Goal: Transaction & Acquisition: Purchase product/service

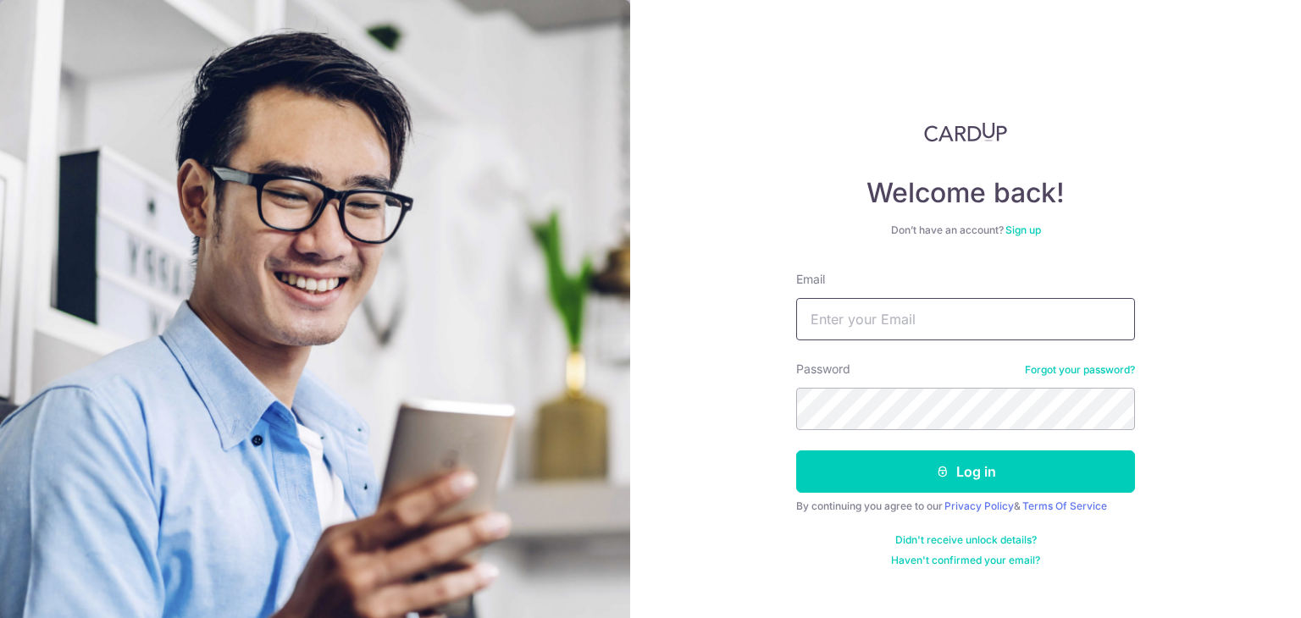
click at [854, 322] on input "Email" at bounding box center [965, 319] width 339 height 42
paste input "[EMAIL_ADDRESS][DOMAIN_NAME]"
type input "meiling@beliftsg.com"
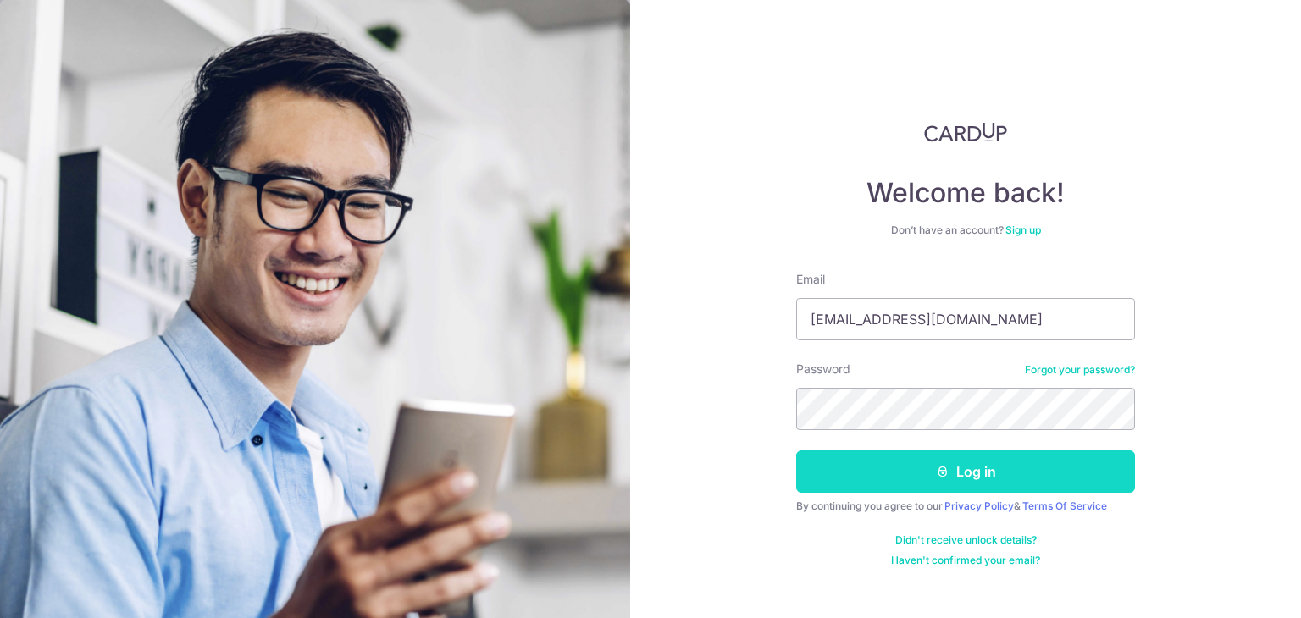
click at [935, 489] on button "Log in" at bounding box center [965, 471] width 339 height 42
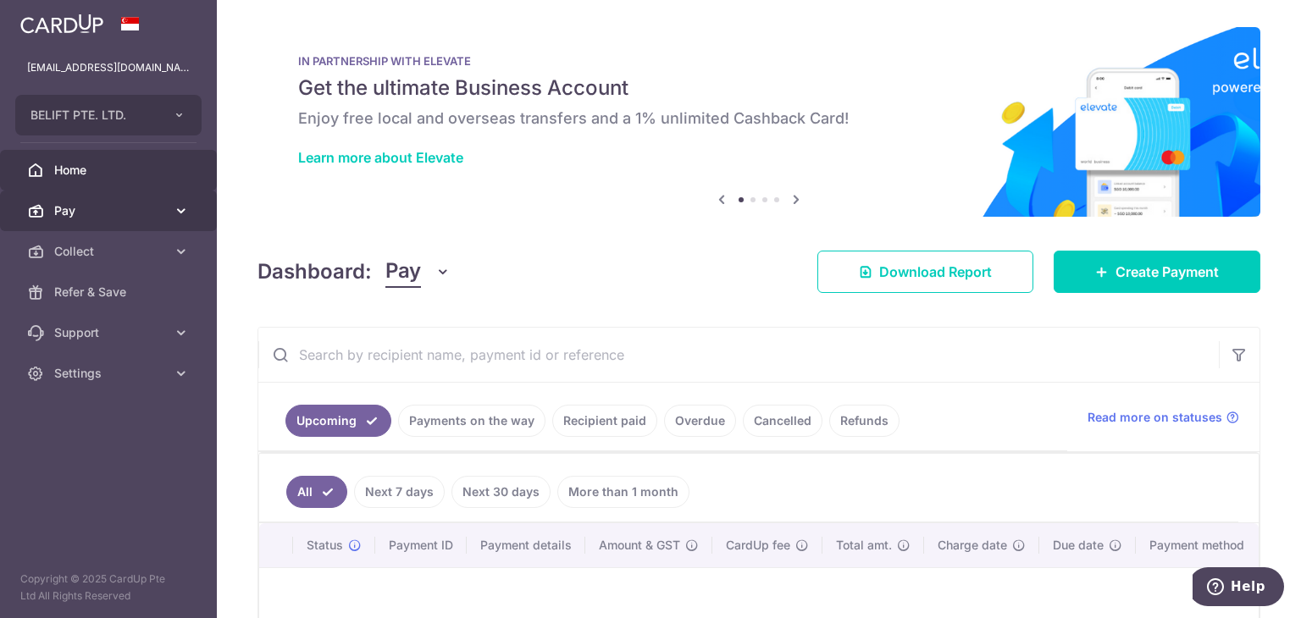
click at [83, 202] on span "Pay" at bounding box center [110, 210] width 112 height 17
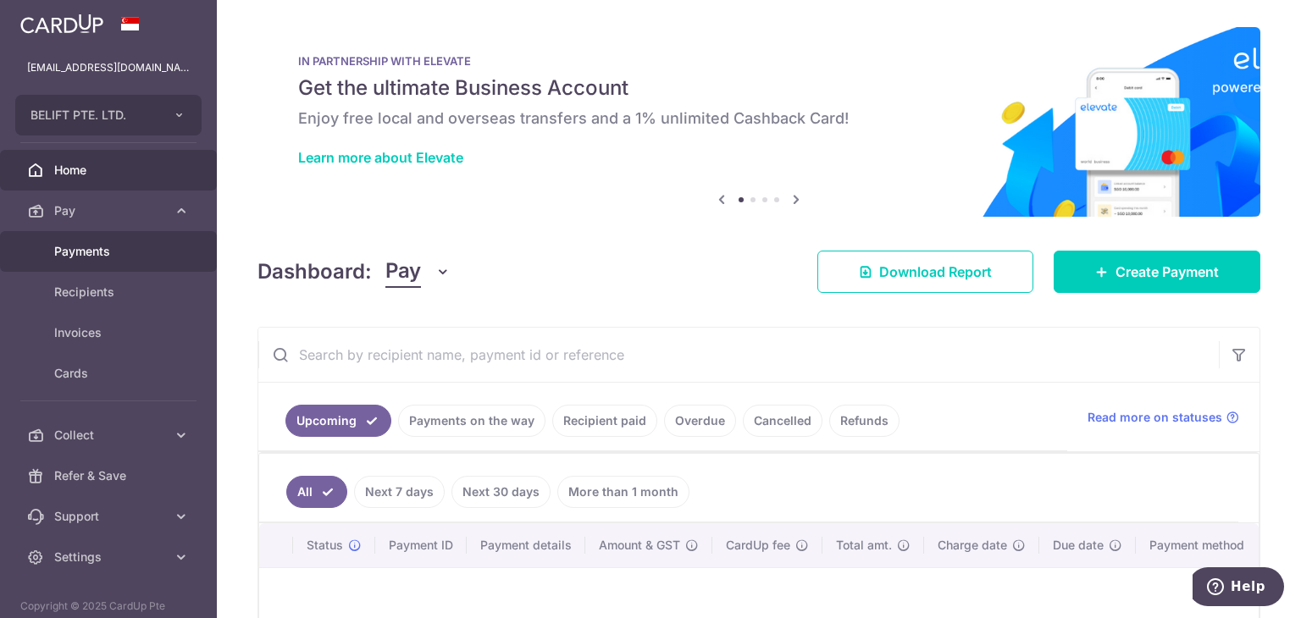
click at [77, 251] on span "Payments" at bounding box center [110, 251] width 112 height 17
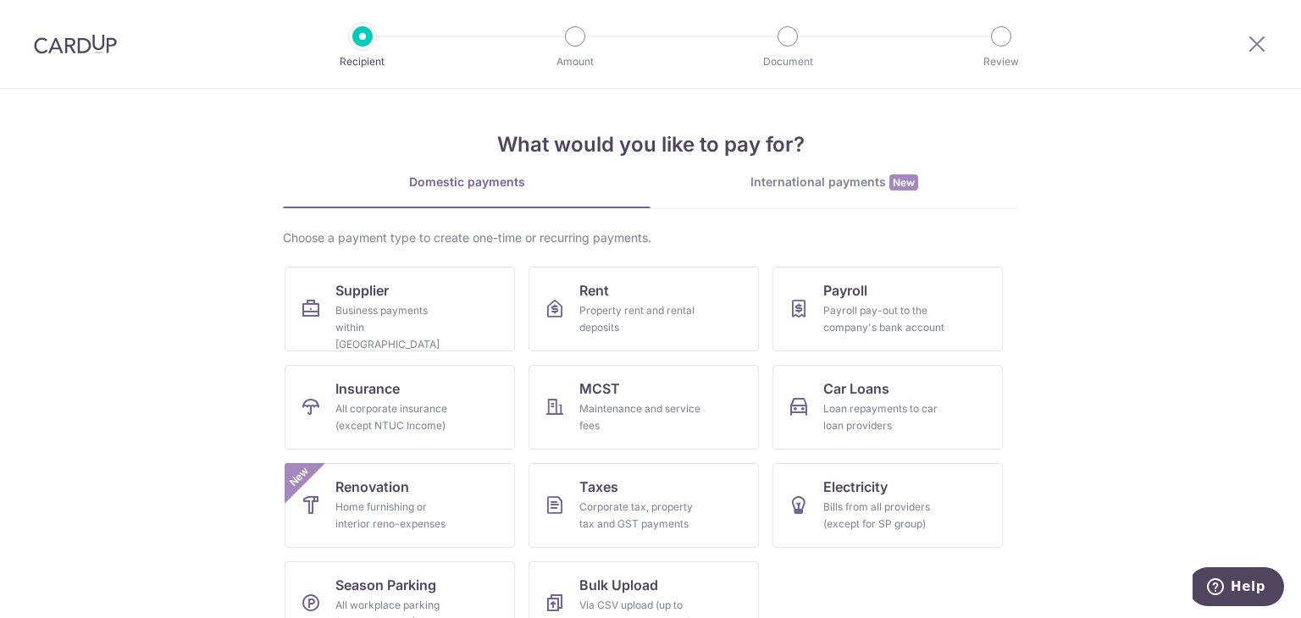
click at [859, 190] on div "International payments New" at bounding box center [833, 183] width 367 height 18
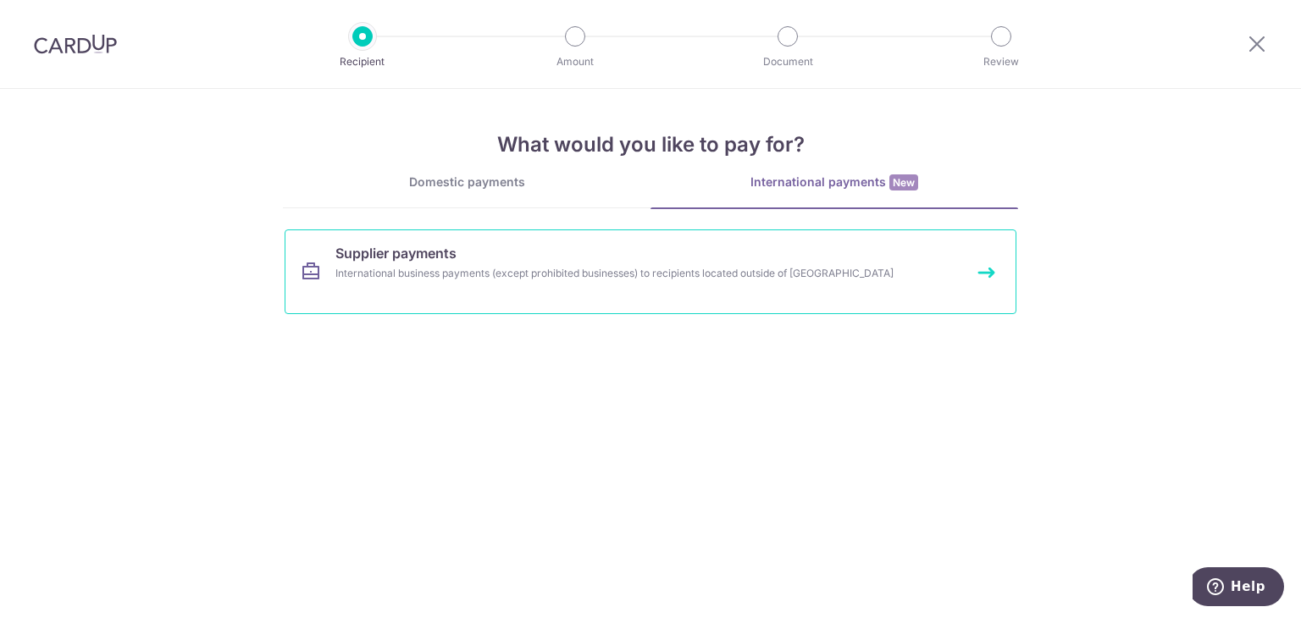
click at [622, 290] on link "Supplier payments International business payments (except prohibited businesses…" at bounding box center [651, 271] width 732 height 85
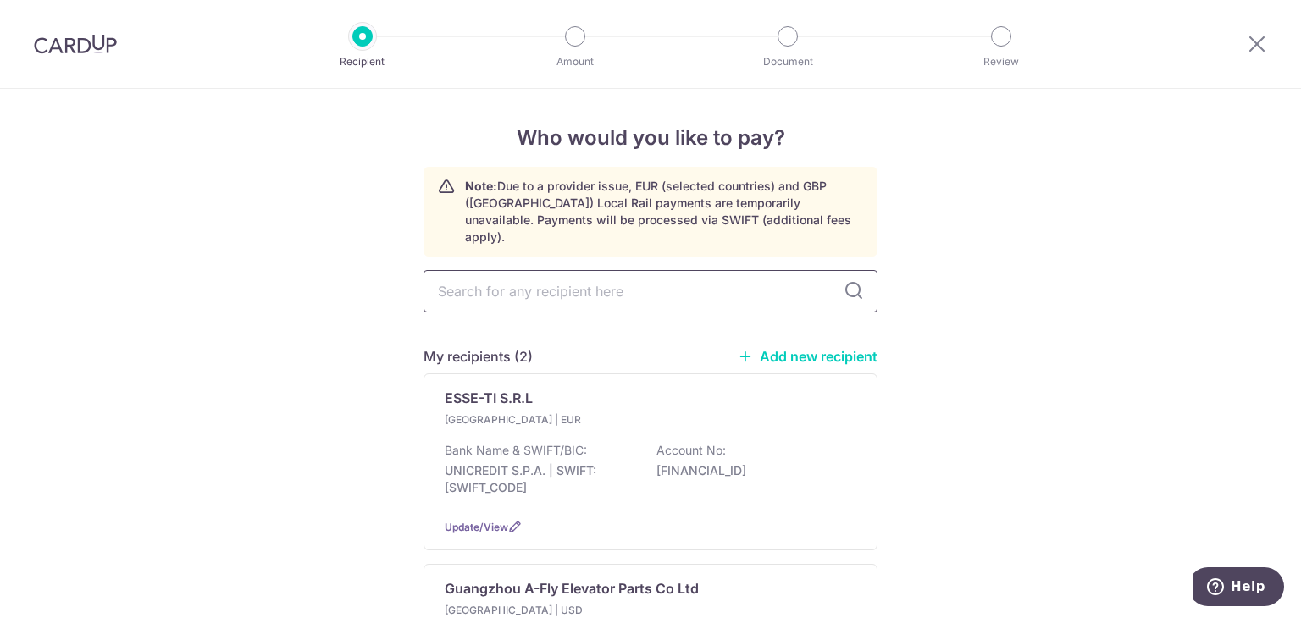
click at [461, 270] on input "text" at bounding box center [650, 291] width 454 height 42
type input "SUZH"
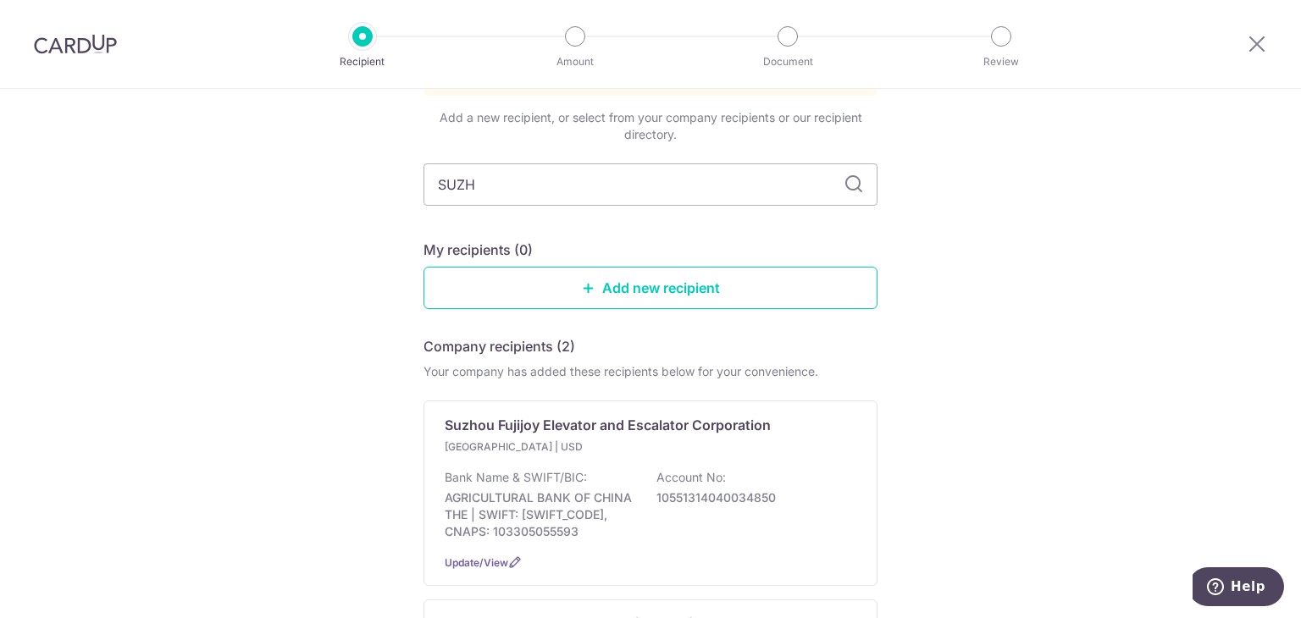
scroll to position [254, 0]
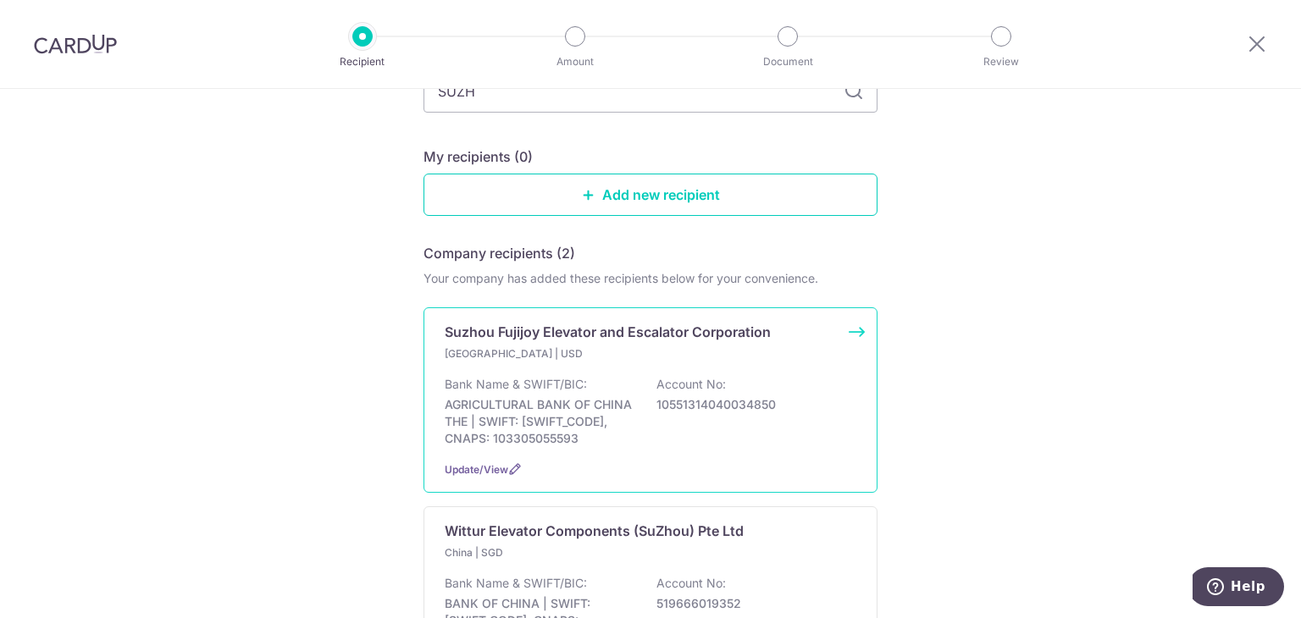
click at [740, 376] on div "Bank Name & SWIFT/BIC: AGRICULTURAL BANK OF CHINA THE | SWIFT: ABOCCNBJ103, CNA…" at bounding box center [651, 411] width 412 height 71
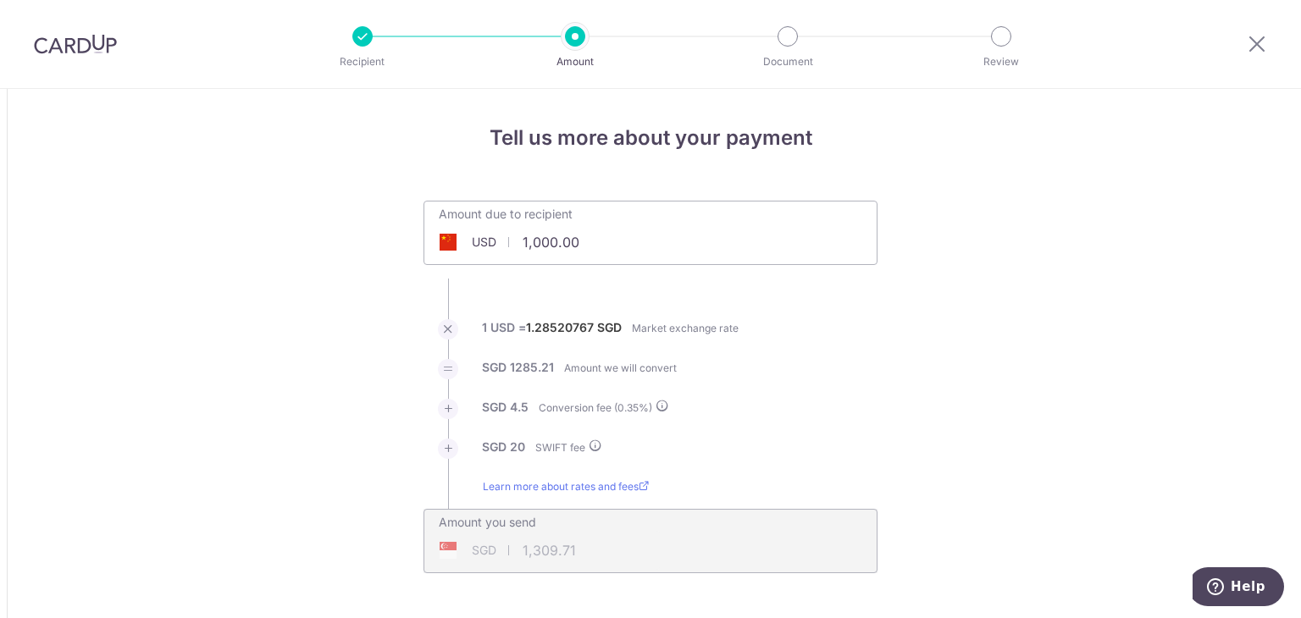
click at [565, 240] on input "1,000.00" at bounding box center [555, 242] width 262 height 39
type input "14,902.80"
type input "19,240.66"
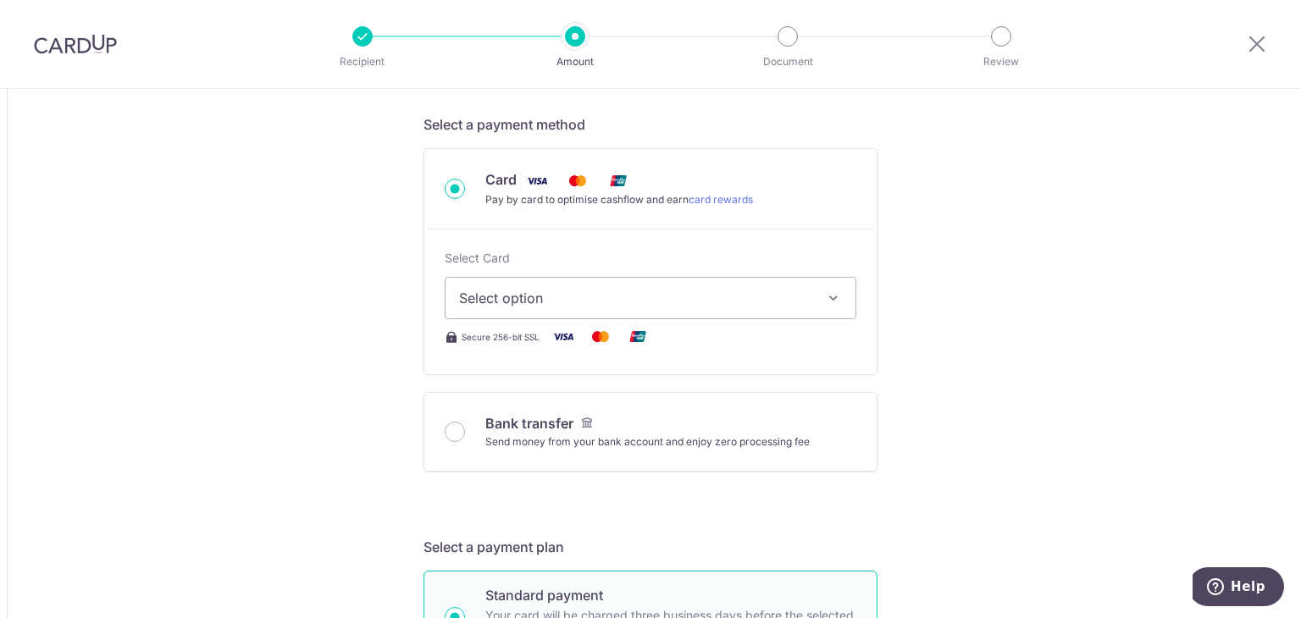
scroll to position [508, 0]
click at [457, 426] on input "Bank transfer Send money from your bank account and enjoy zero processing fee" at bounding box center [455, 431] width 20 height 20
radio input "true"
type input "14,902.80"
type input "19,208.77"
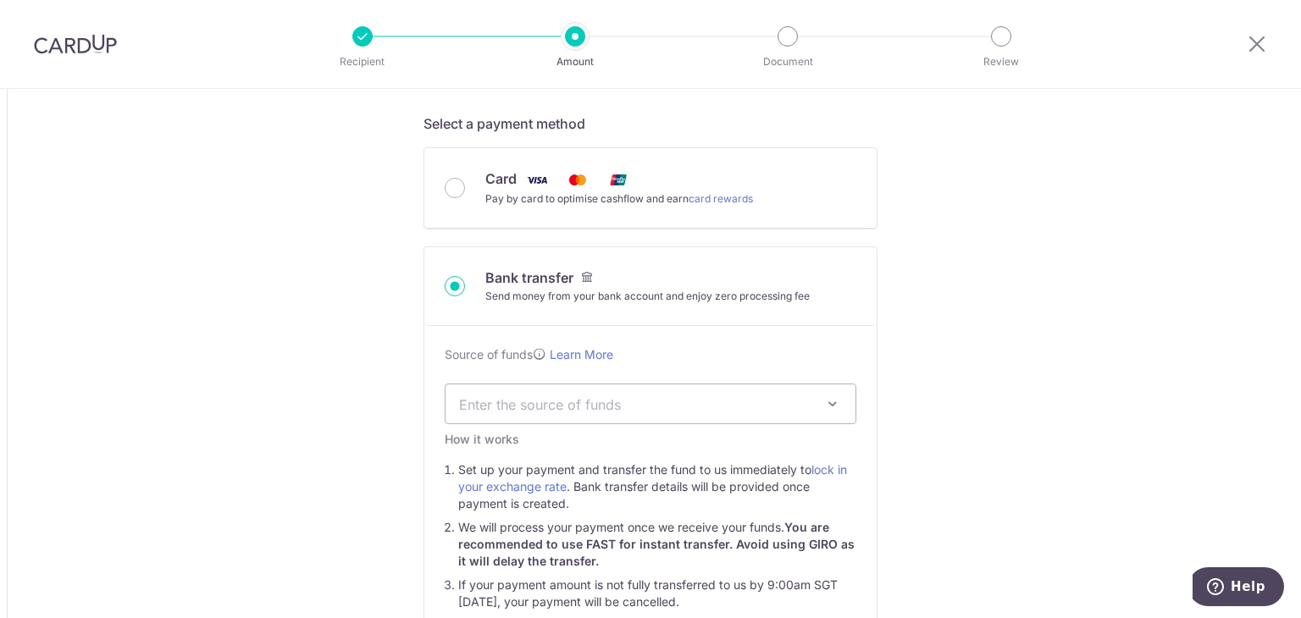
click at [443, 428] on div "Source of funds Learn More Enter the source of funds Business activities Invest…" at bounding box center [650, 482] width 452 height 313
click at [543, 404] on span "Enter the source of funds" at bounding box center [637, 404] width 356 height 19
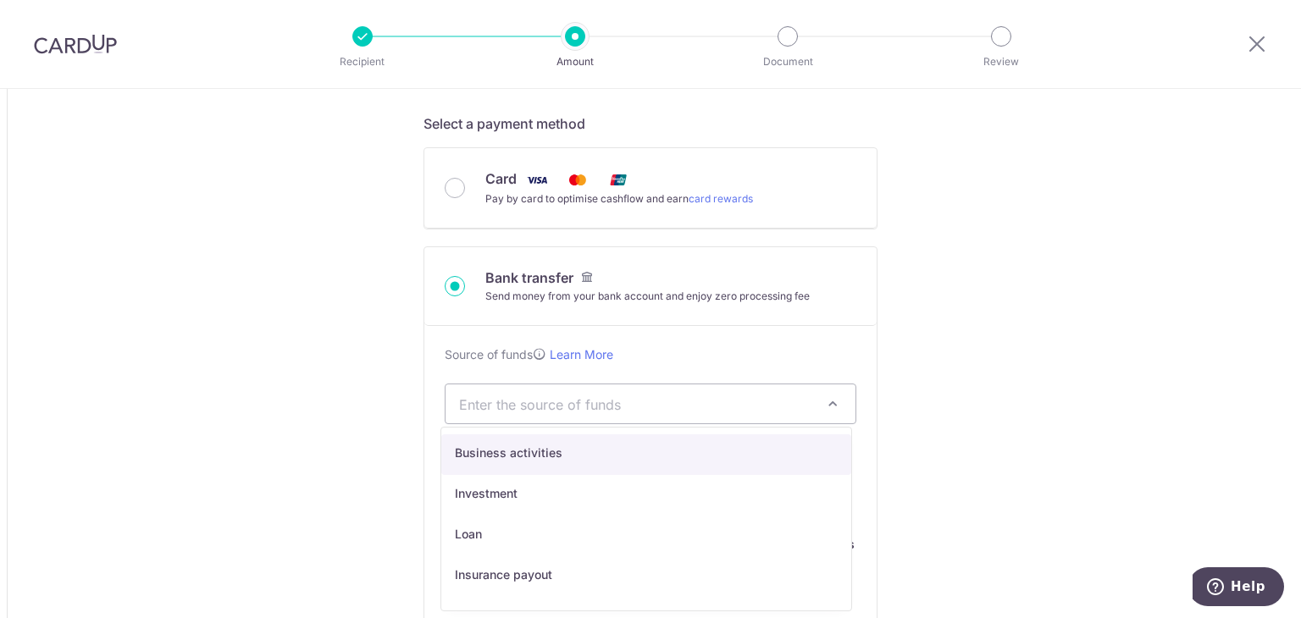
select select "1"
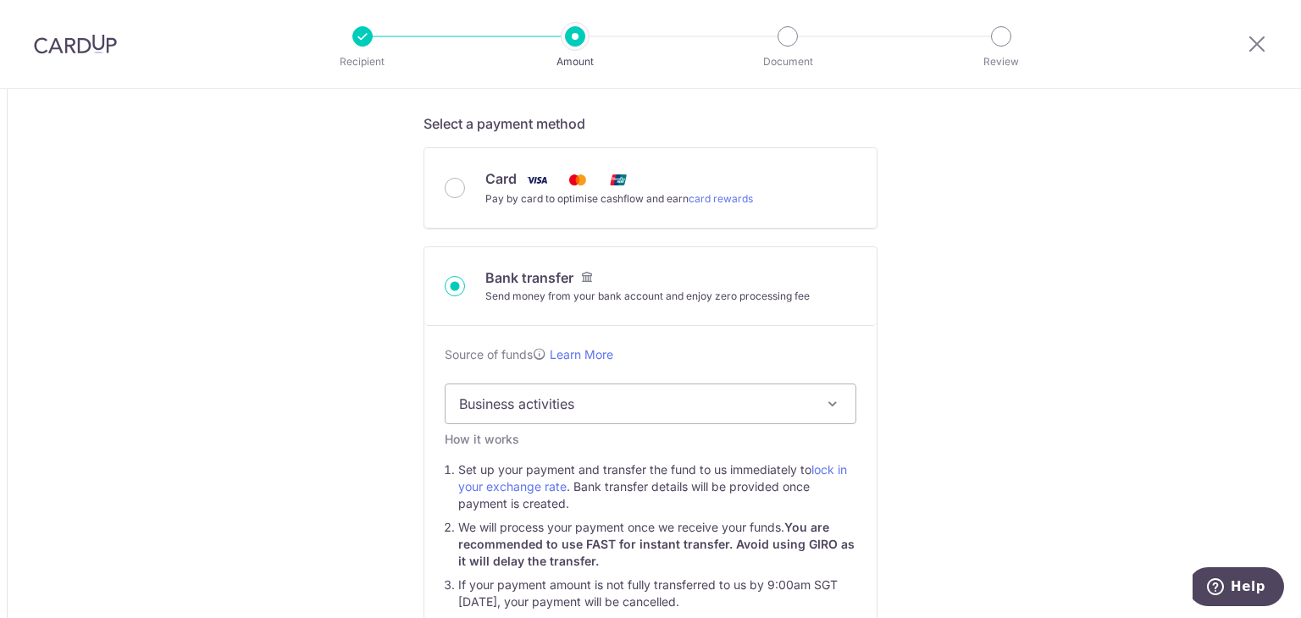
click at [860, 406] on div "Source of funds Learn More Enter the source of funds Business activities Invest…" at bounding box center [650, 482] width 452 height 313
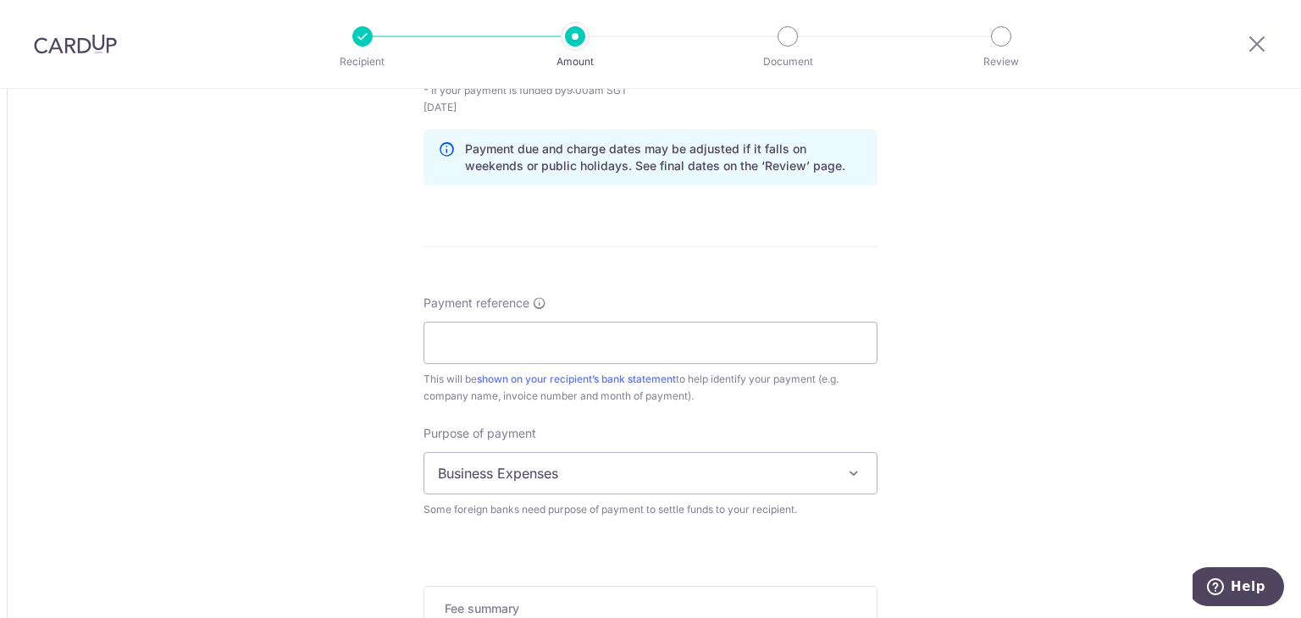
scroll to position [1355, 0]
click at [620, 334] on input "Payment reference" at bounding box center [650, 342] width 454 height 42
type input "p"
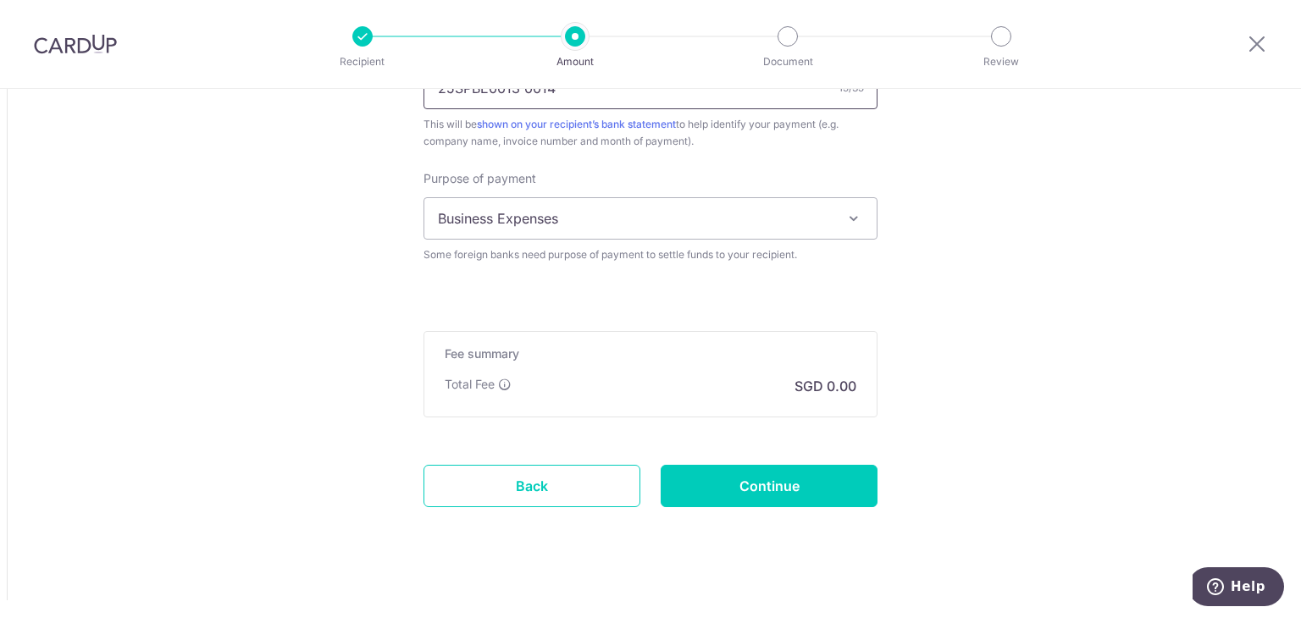
scroll to position [1622, 0]
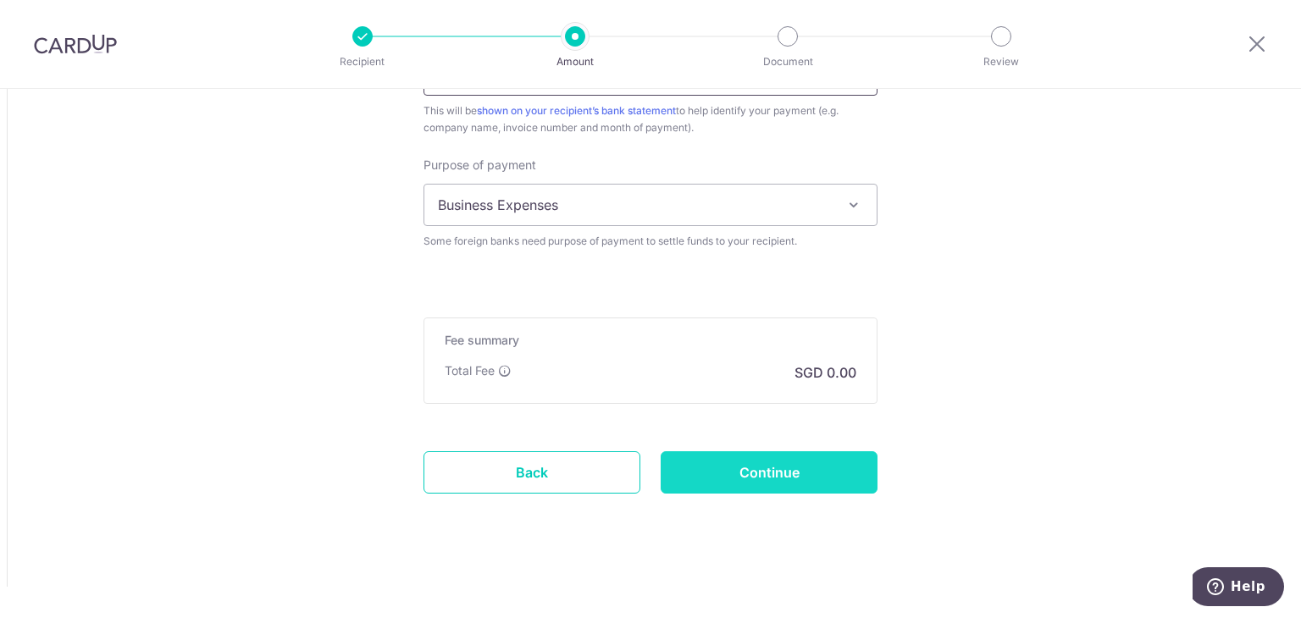
type input "25SPBE0013 0014"
click at [790, 475] on input "Continue" at bounding box center [768, 472] width 217 height 42
type input "Create Schedule"
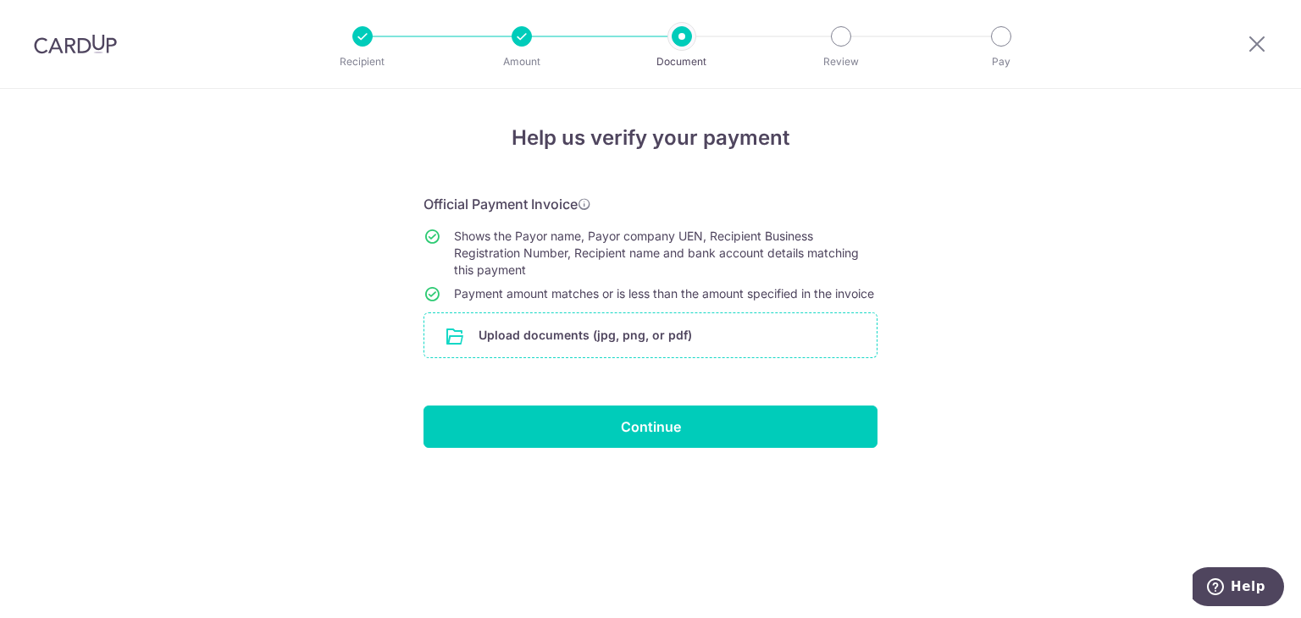
click at [742, 357] on input "file" at bounding box center [650, 335] width 452 height 44
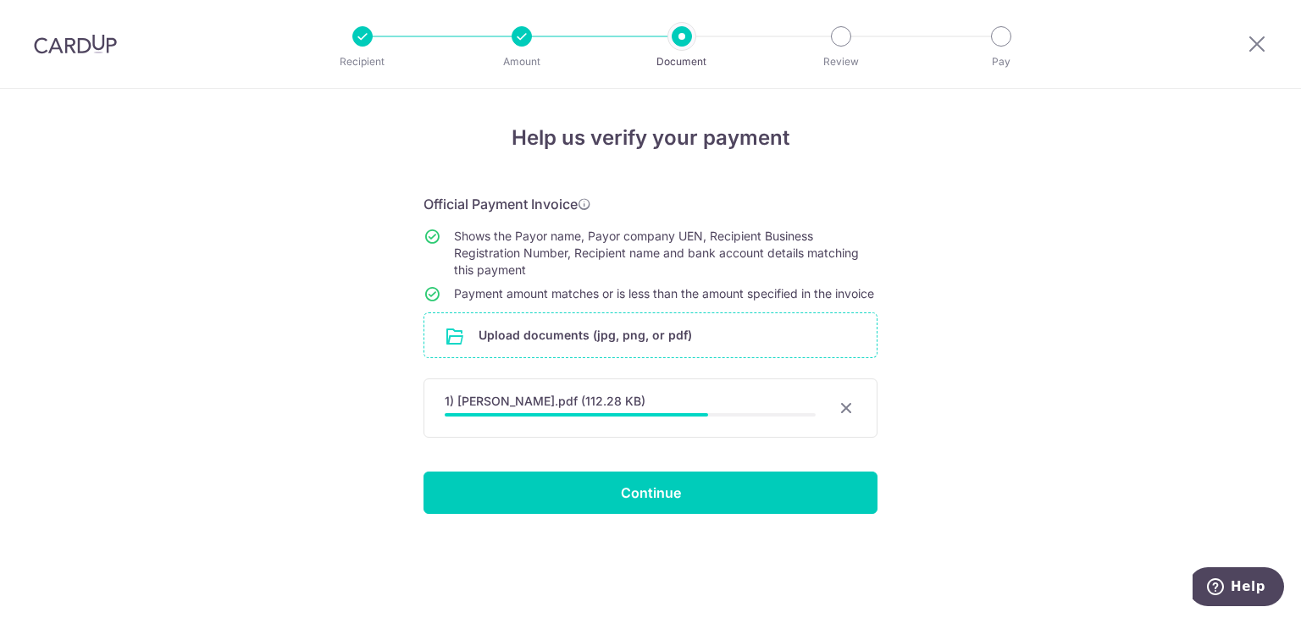
click at [1021, 334] on div "Help us verify your payment Official Payment Invoice Shows the Payor name, Payo…" at bounding box center [650, 353] width 1301 height 529
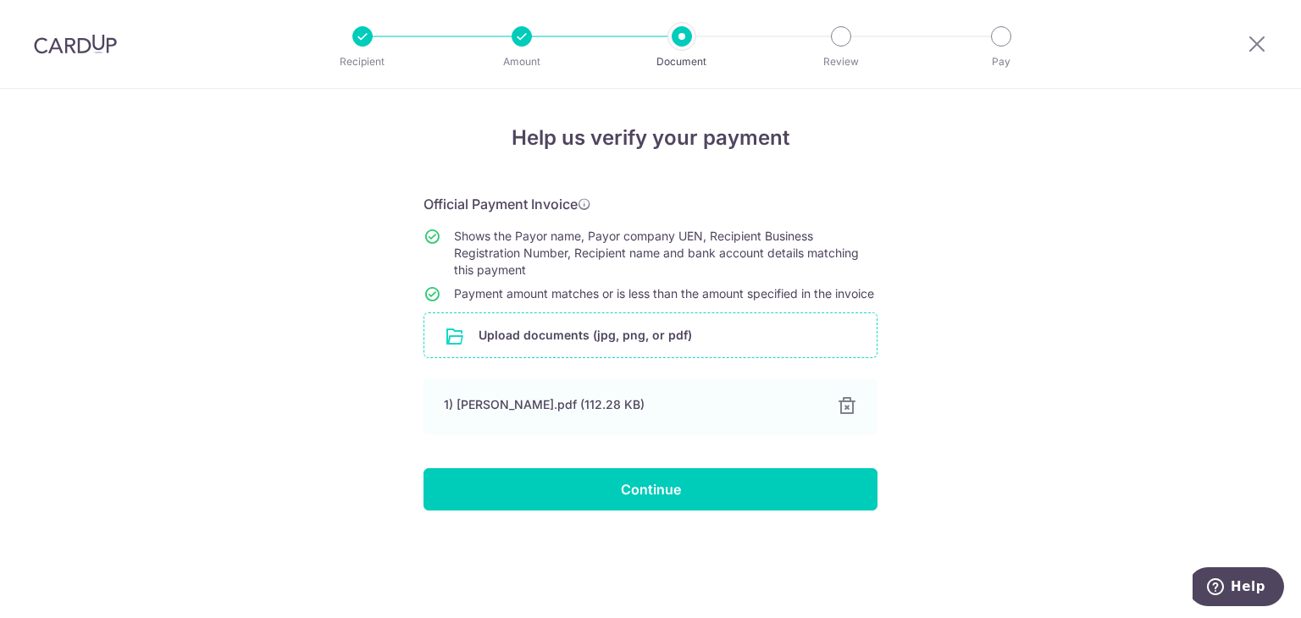
click at [1022, 342] on div "Help us verify your payment Official Payment Invoice Shows the Payor name, Payo…" at bounding box center [650, 353] width 1301 height 529
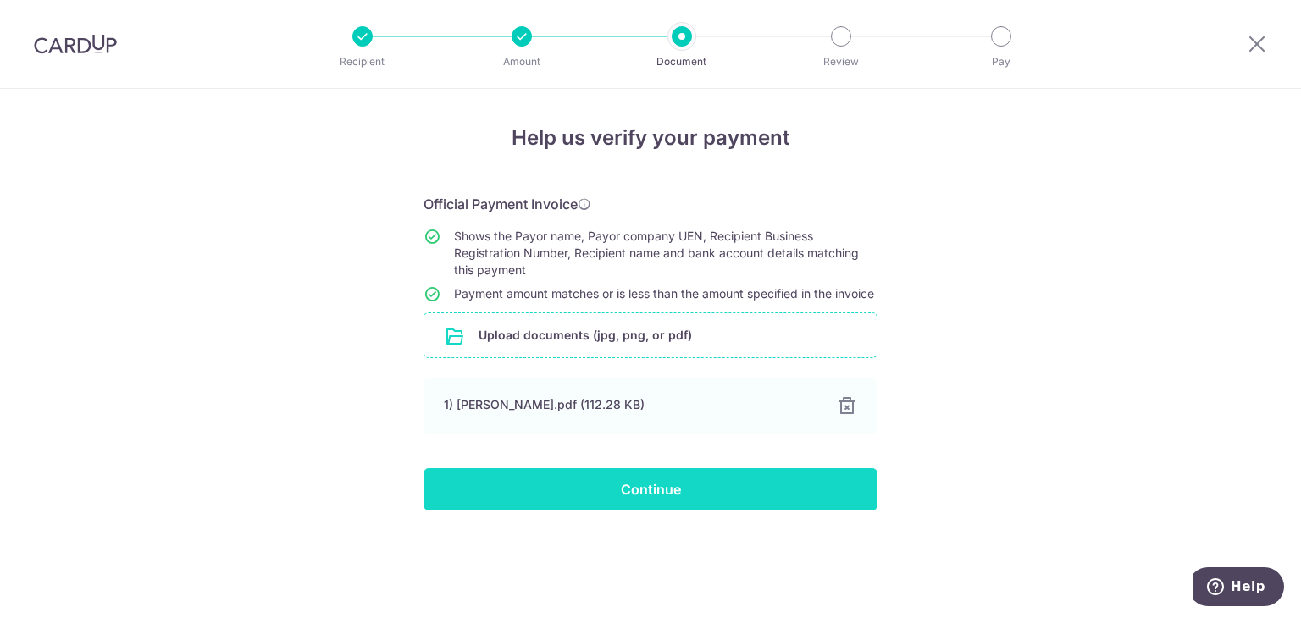
click at [748, 511] on input "Continue" at bounding box center [650, 489] width 454 height 42
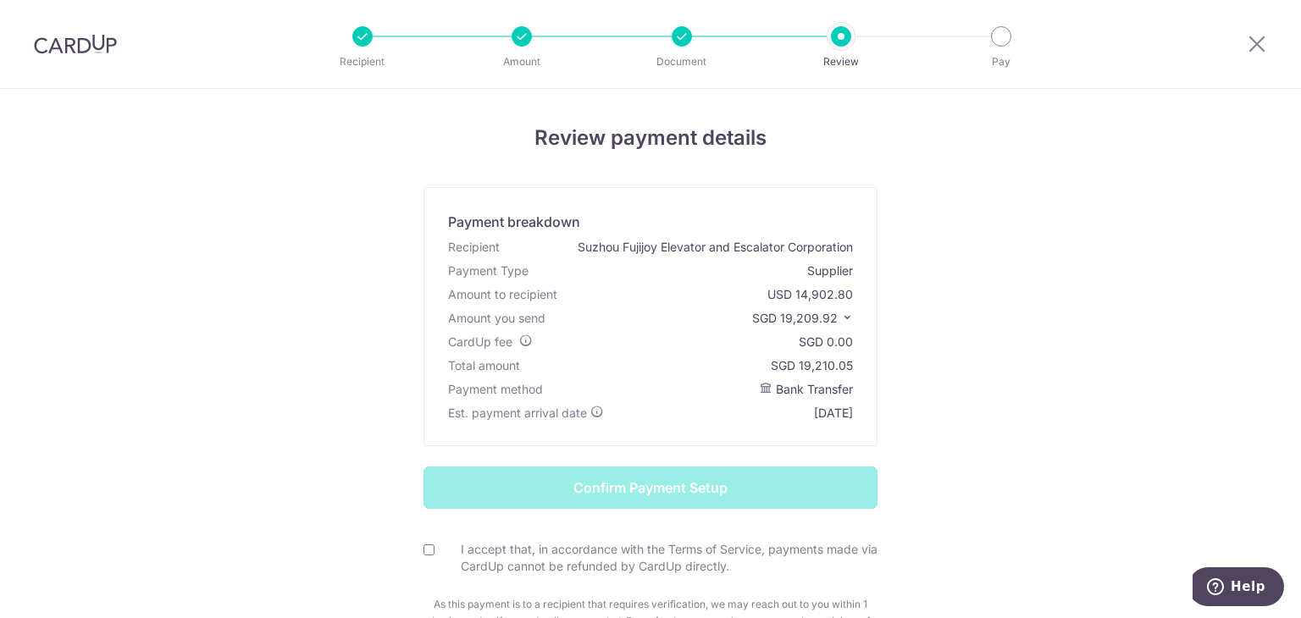
drag, startPoint x: 796, startPoint y: 365, endPoint x: 848, endPoint y: 365, distance: 51.7
click at [848, 365] on div "SGD 19,210.05" at bounding box center [812, 365] width 82 height 17
copy div "19,210.05"
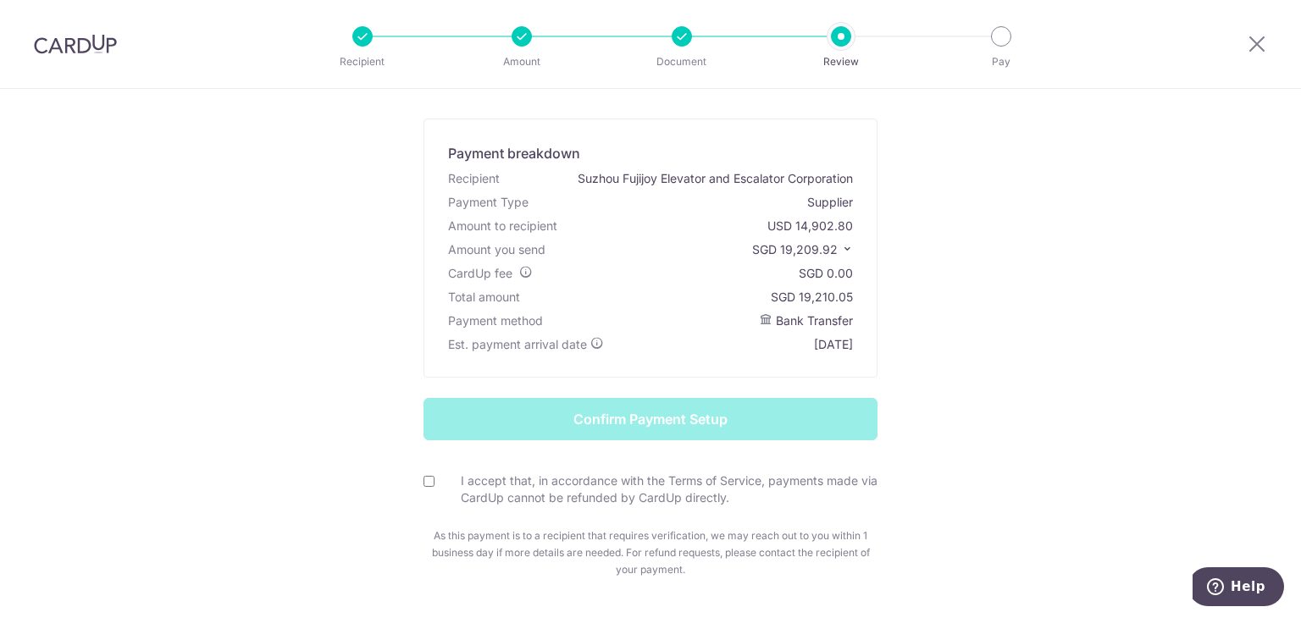
scroll to position [128, 0]
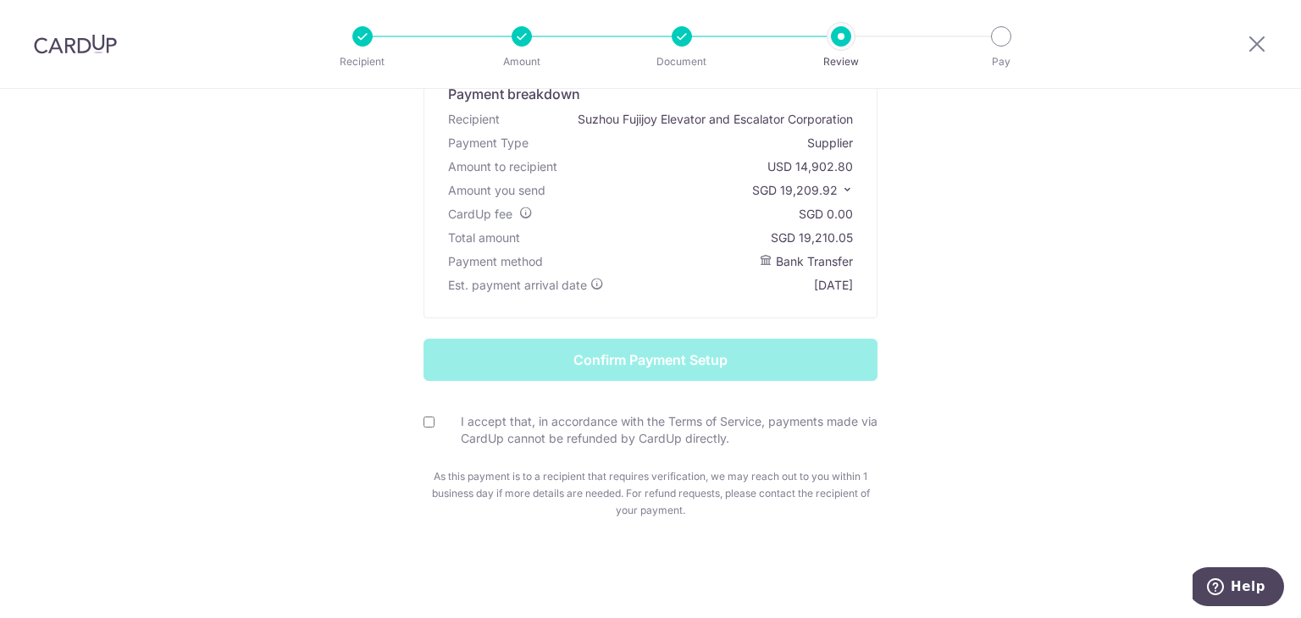
click at [425, 424] on input "I accept that, in accordance with the Terms of Service, payments made via CardU…" at bounding box center [428, 422] width 11 height 11
checkbox input "true"
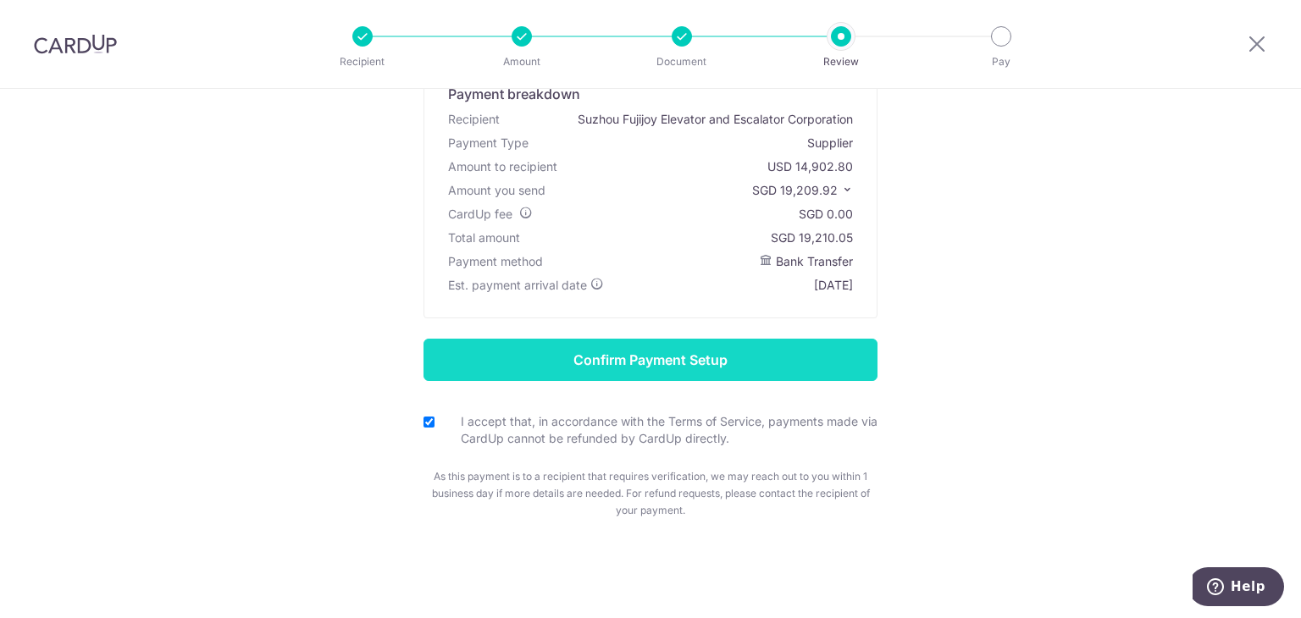
click at [564, 356] on input "Confirm Payment Setup" at bounding box center [650, 360] width 454 height 42
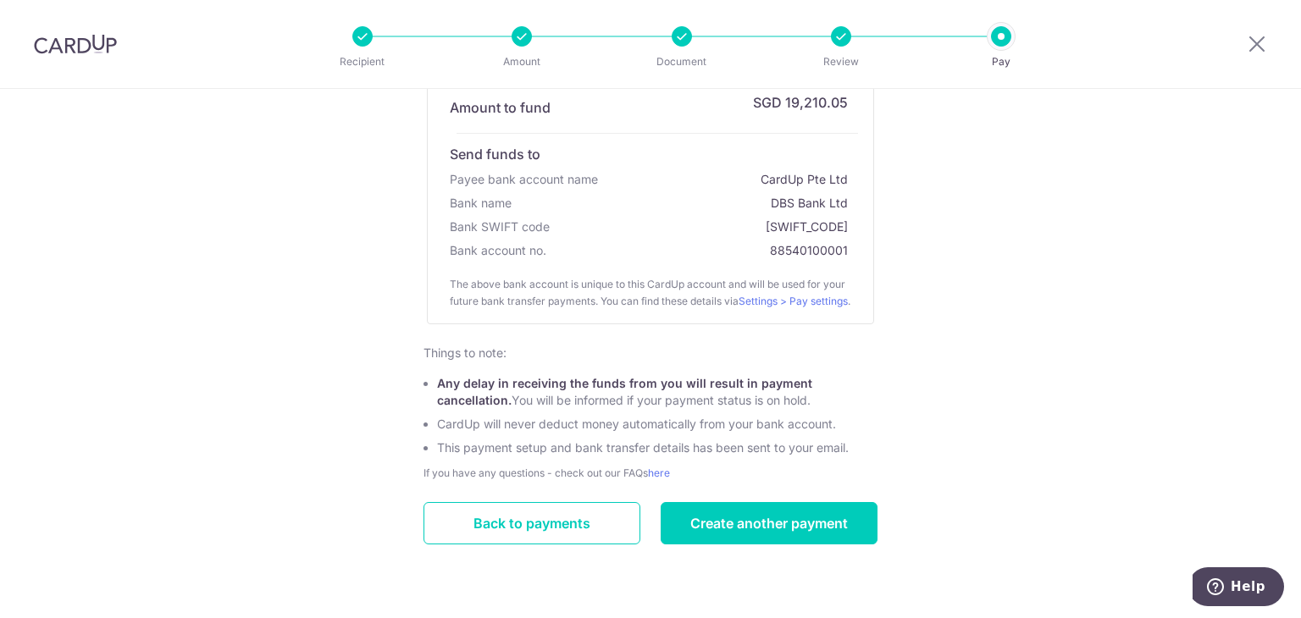
scroll to position [329, 0]
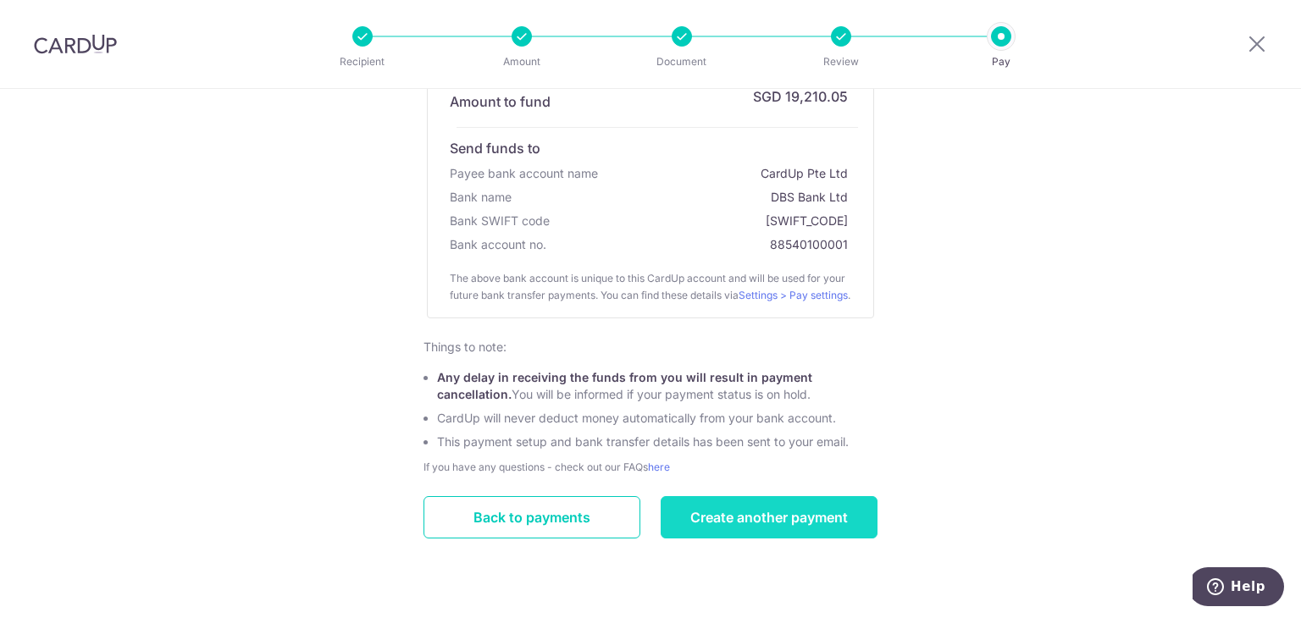
click at [738, 532] on link "Create another payment" at bounding box center [768, 517] width 217 height 42
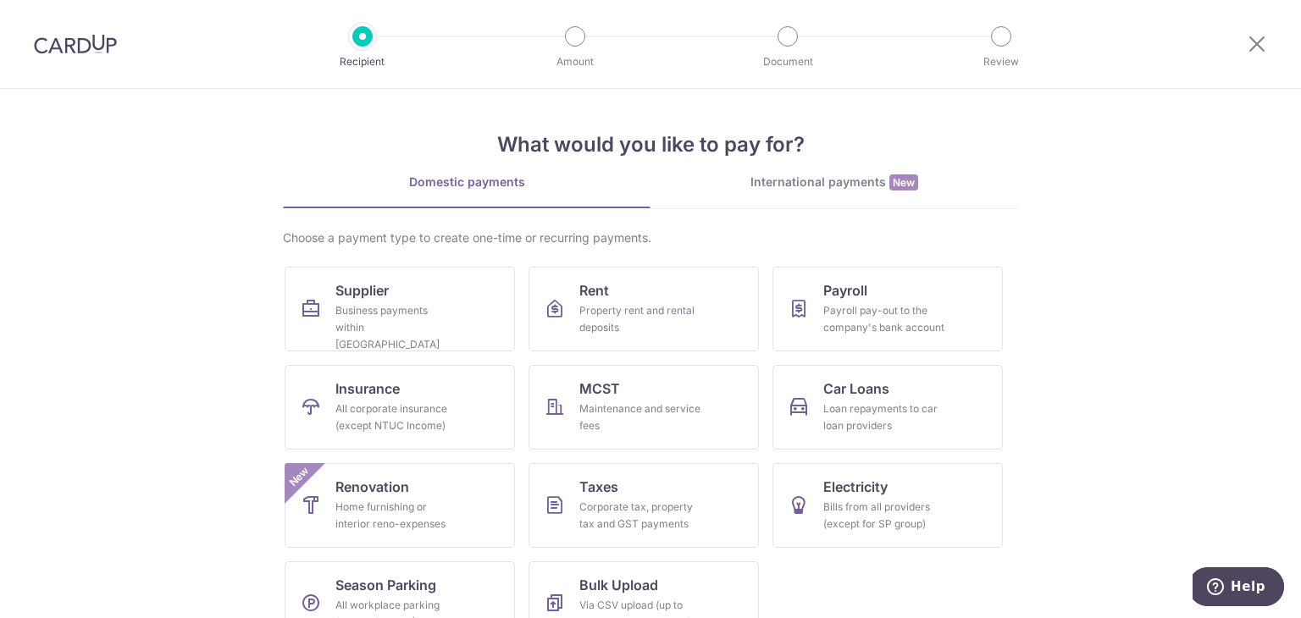
click at [854, 173] on div "What would you like to pay for? Domestic payments International payments New Ch…" at bounding box center [650, 374] width 735 height 571
click at [856, 185] on div "International payments New" at bounding box center [833, 183] width 367 height 18
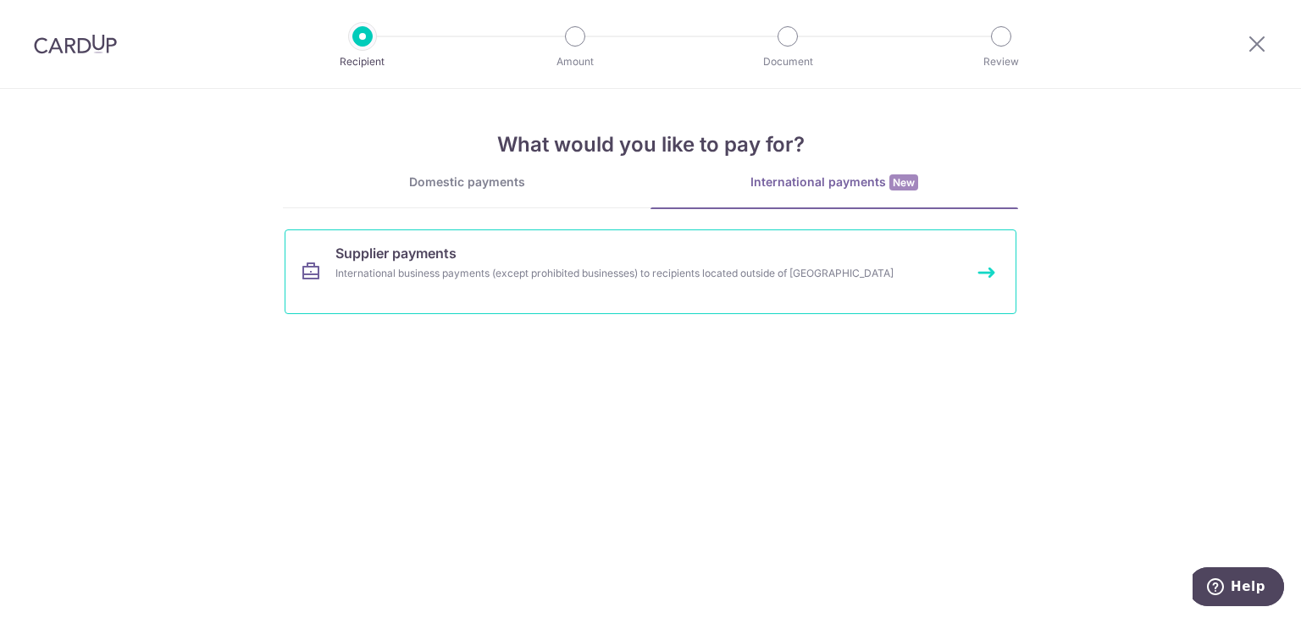
click at [555, 278] on div "International business payments (except prohibited businesses) to recipients lo…" at bounding box center [627, 273] width 585 height 17
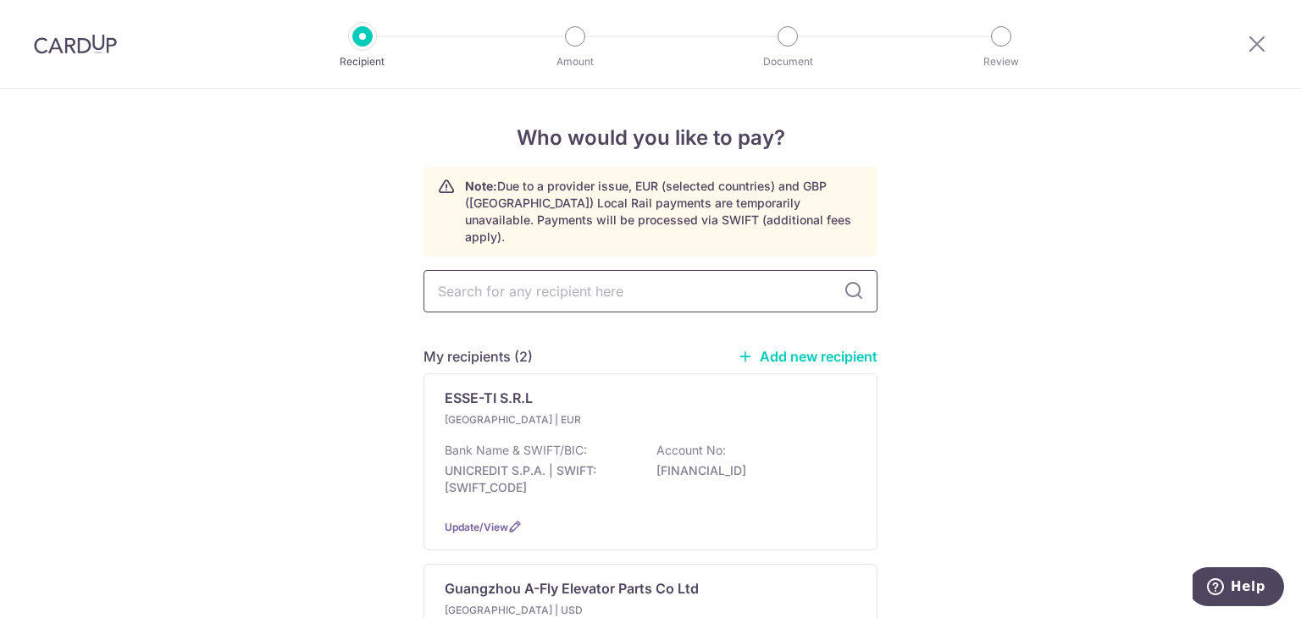
click at [775, 284] on input "text" at bounding box center [650, 291] width 454 height 42
type input "tung da"
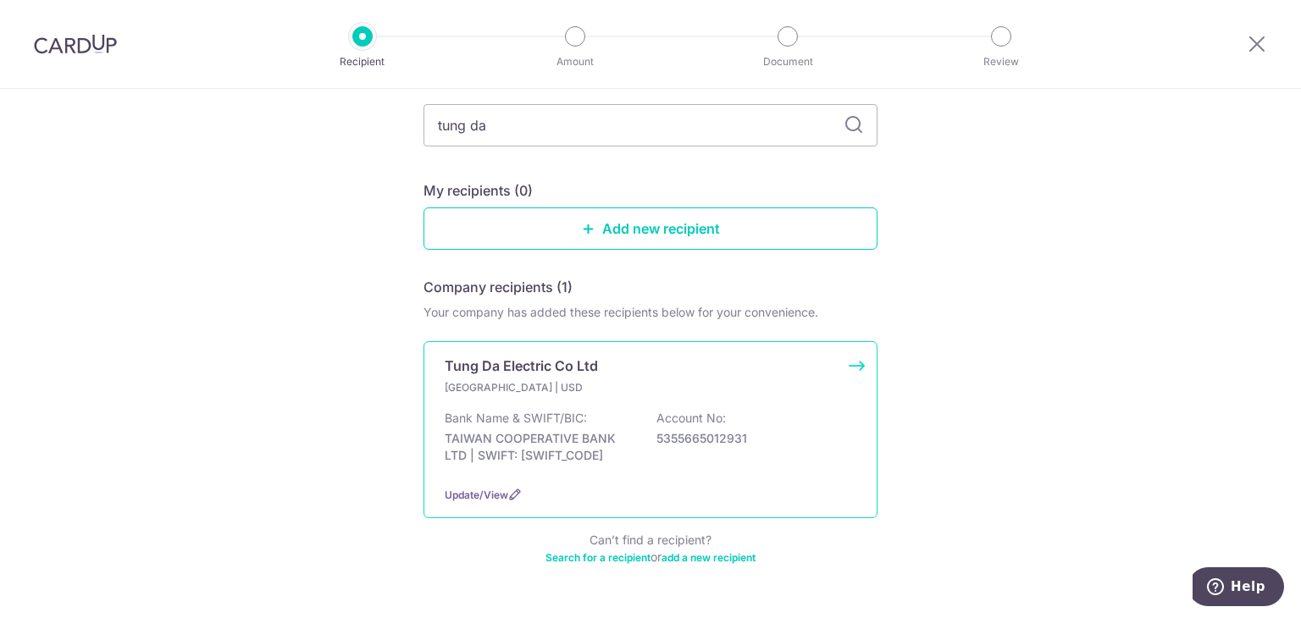
scroll to position [250, 0]
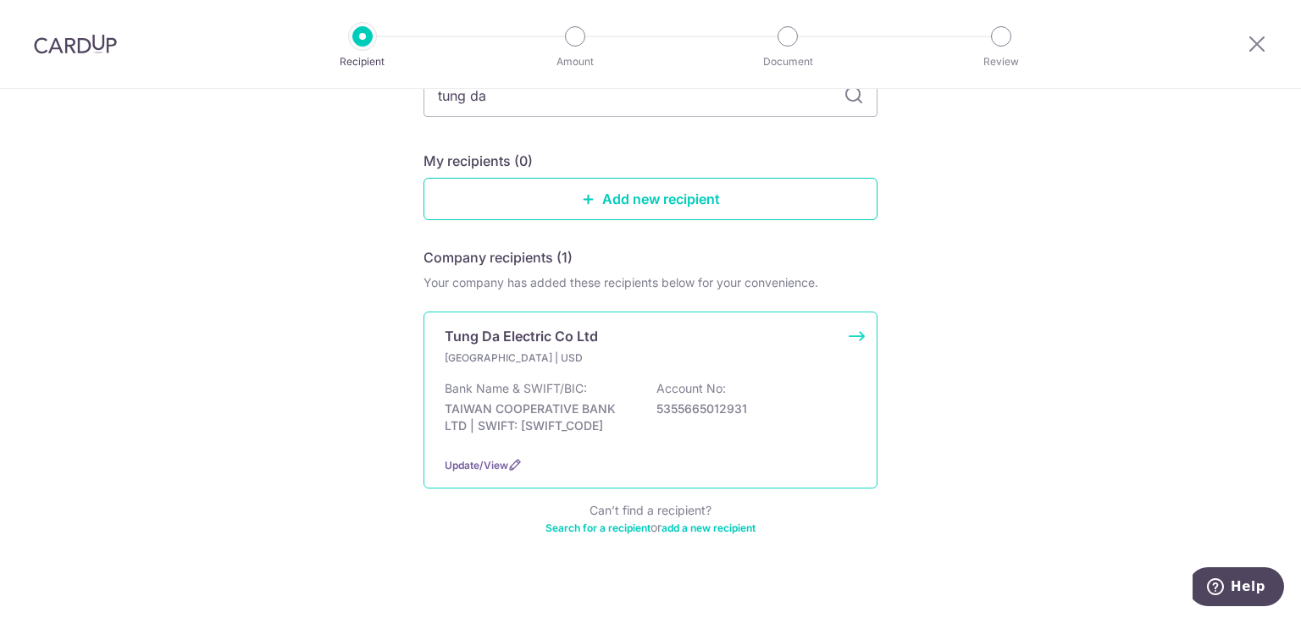
click at [678, 380] on p "Account No:" at bounding box center [690, 388] width 69 height 17
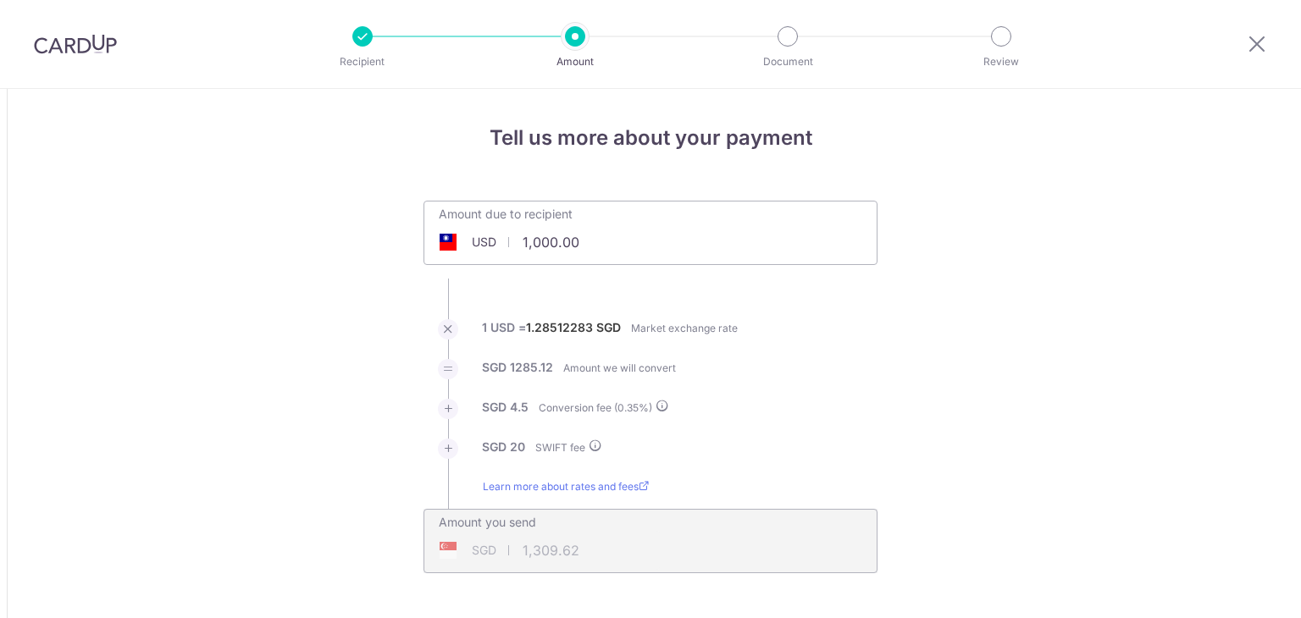
click at [723, 246] on div "Amount due to recipient USD 1,000.00 1000" at bounding box center [650, 233] width 454 height 64
click at [718, 238] on div "Amount due to recipient USD 1,000.00 1000" at bounding box center [650, 233] width 454 height 64
click at [732, 229] on div "Amount due to recipient USD 1,000.00 1000" at bounding box center [650, 222] width 452 height 40
click at [641, 248] on input "1,000.00" at bounding box center [555, 242] width 262 height 39
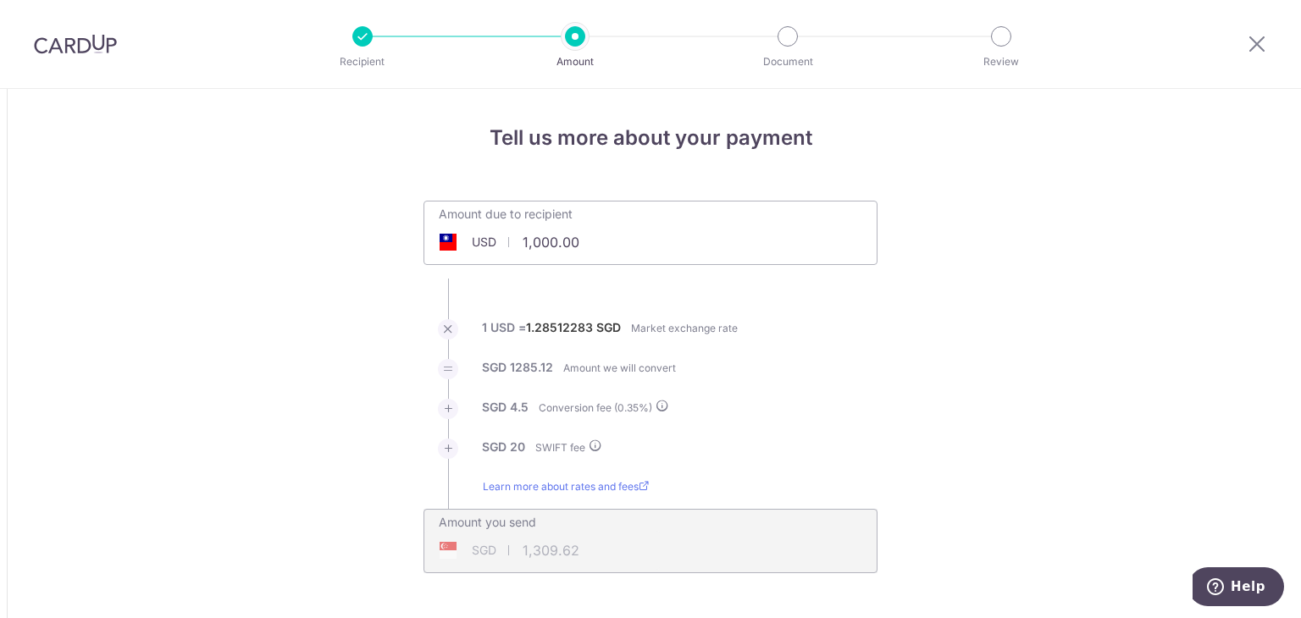
click at [641, 248] on input "1,000.00" at bounding box center [555, 242] width 262 height 39
type input "3,323.40"
type input "4,305.96"
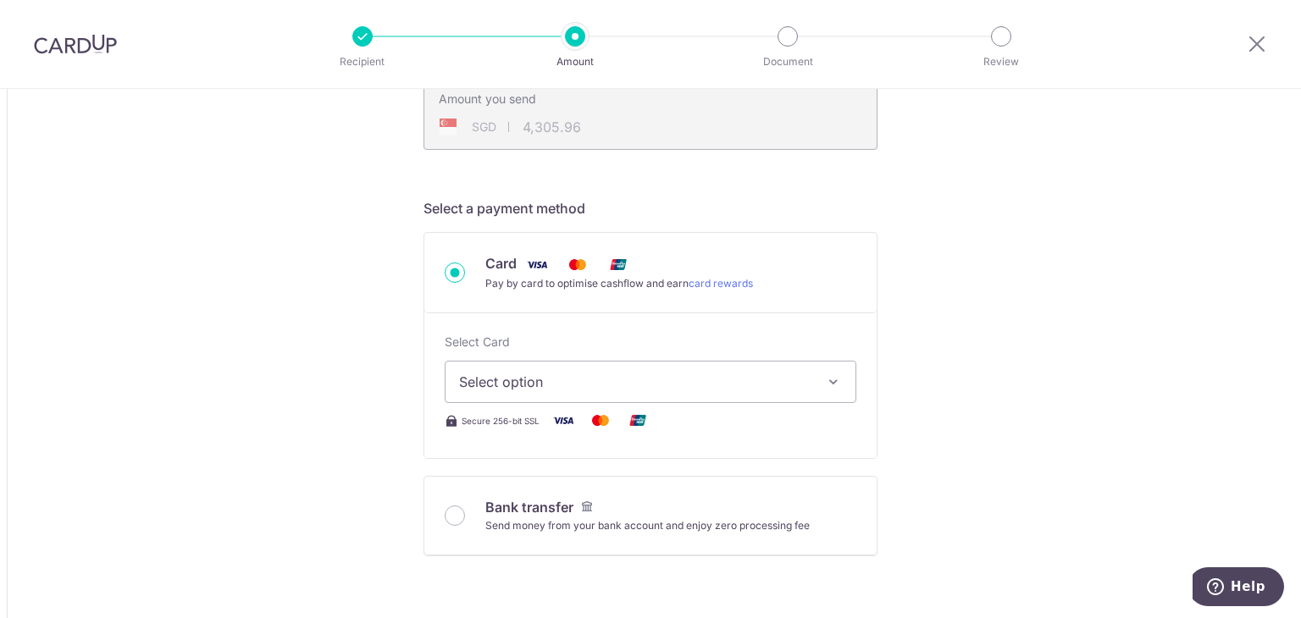
scroll to position [508, 0]
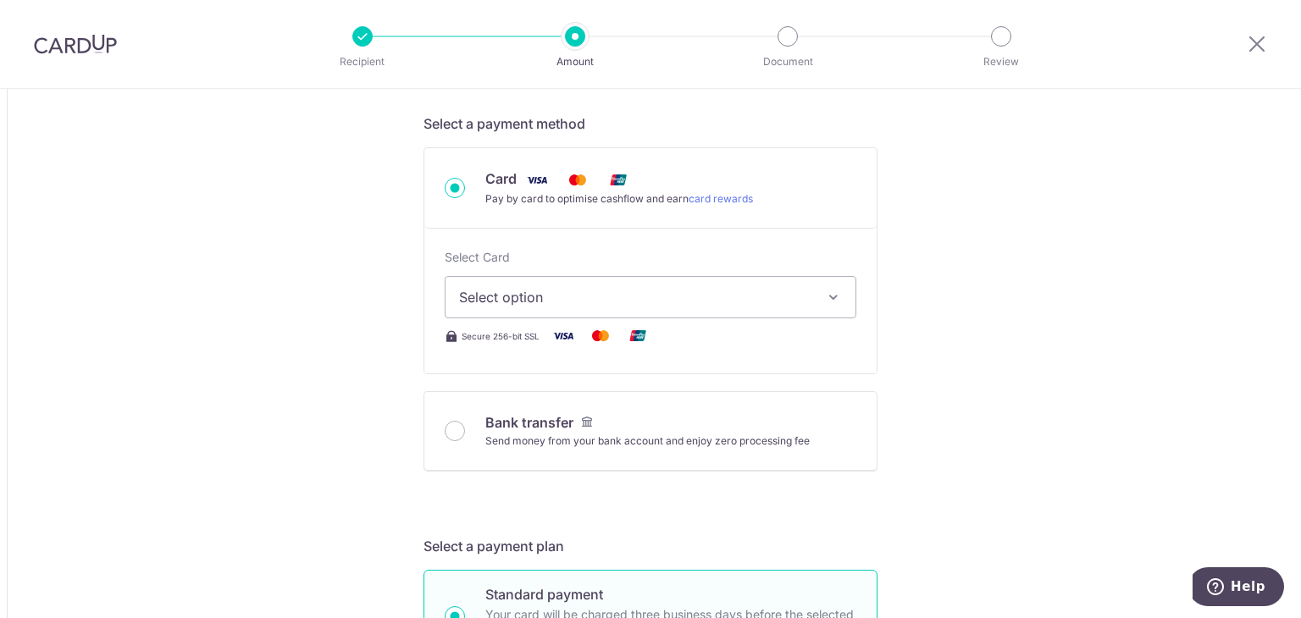
drag, startPoint x: 446, startPoint y: 425, endPoint x: 552, endPoint y: 416, distance: 106.3
click at [445, 426] on input "Bank transfer Send money from your bank account and enjoy zero processing fee" at bounding box center [455, 431] width 20 height 20
radio input "true"
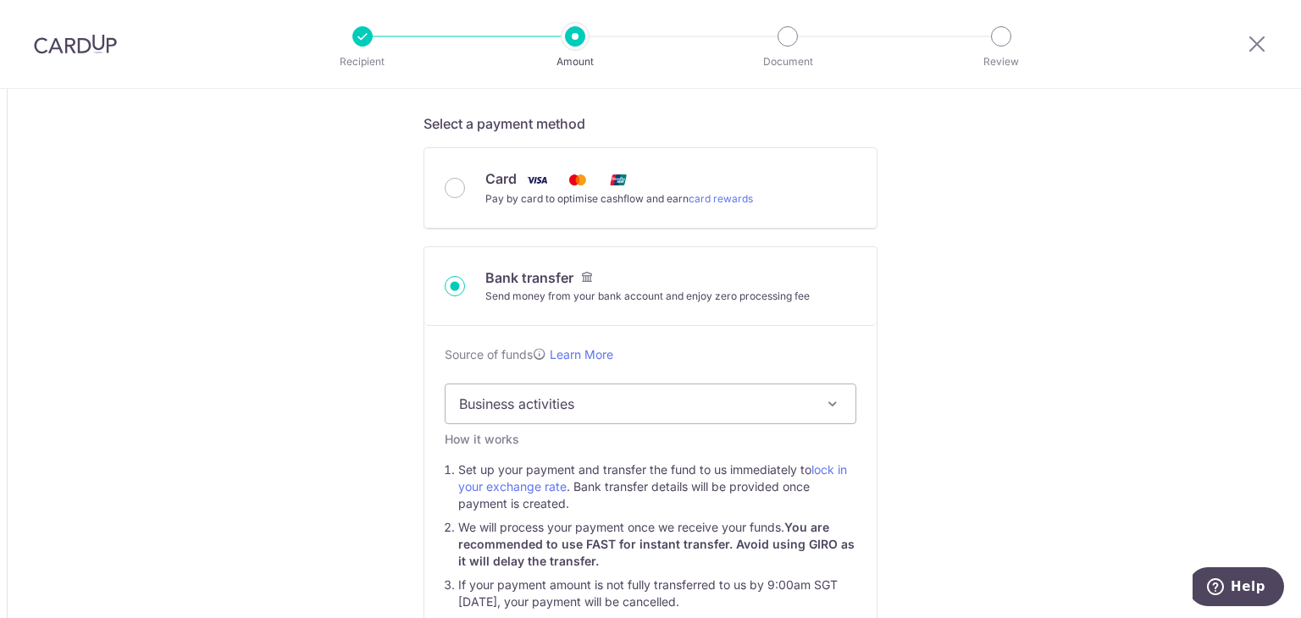
type input "3,323.40"
type input "4,299.09"
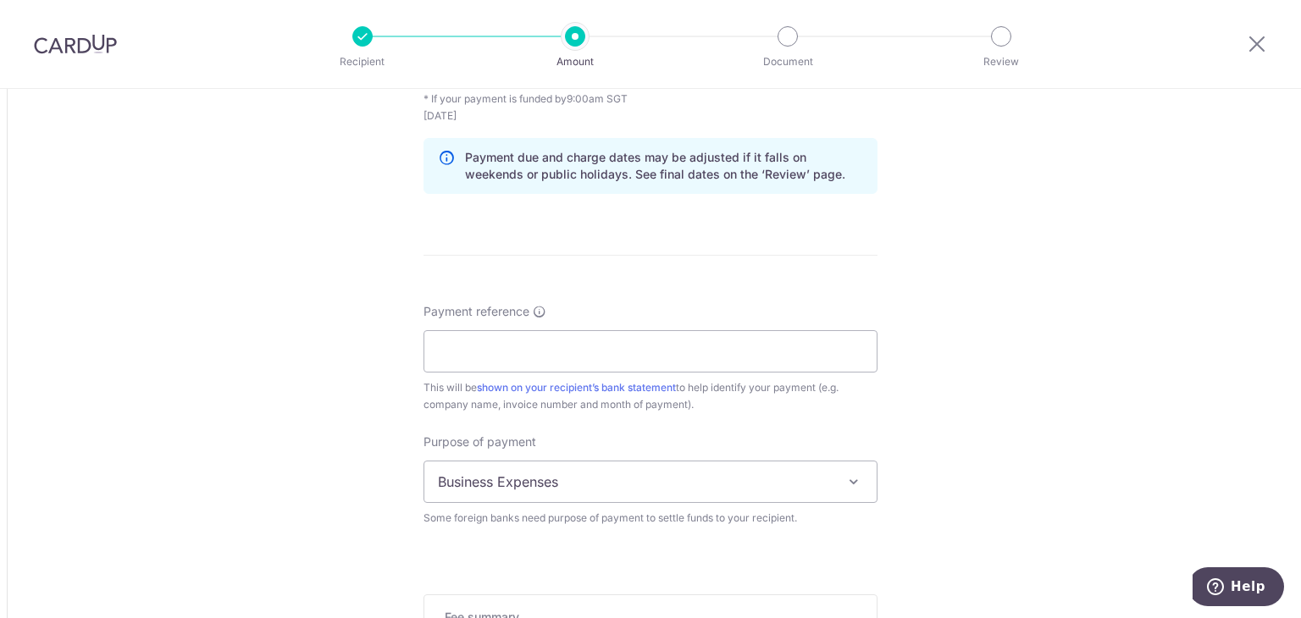
scroll to position [1440, 0]
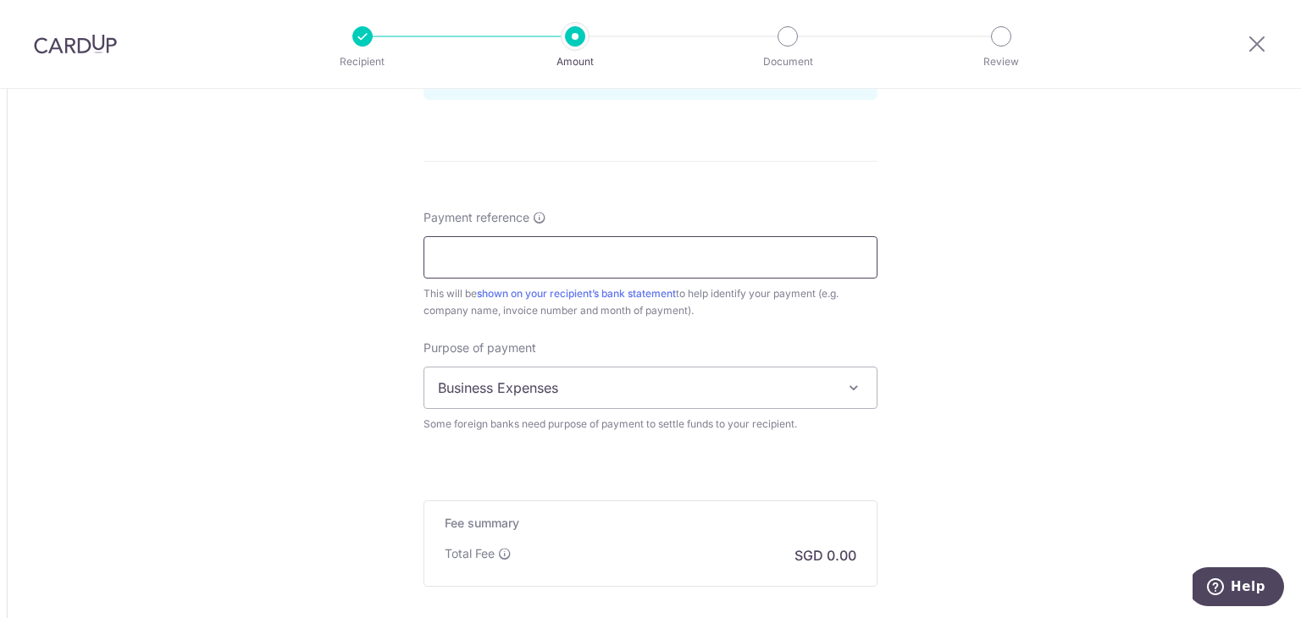
drag, startPoint x: 609, startPoint y: 269, endPoint x: 615, endPoint y: 259, distance: 11.8
click at [610, 264] on input "Payment reference" at bounding box center [650, 257] width 454 height 42
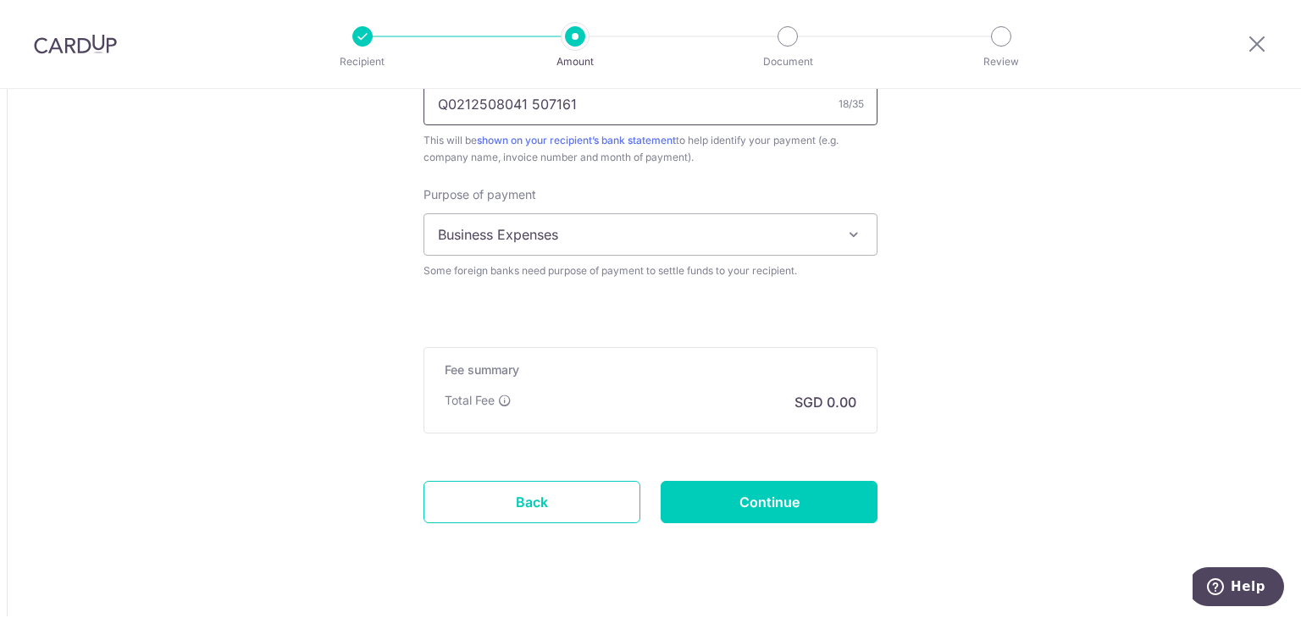
scroll to position [1622, 0]
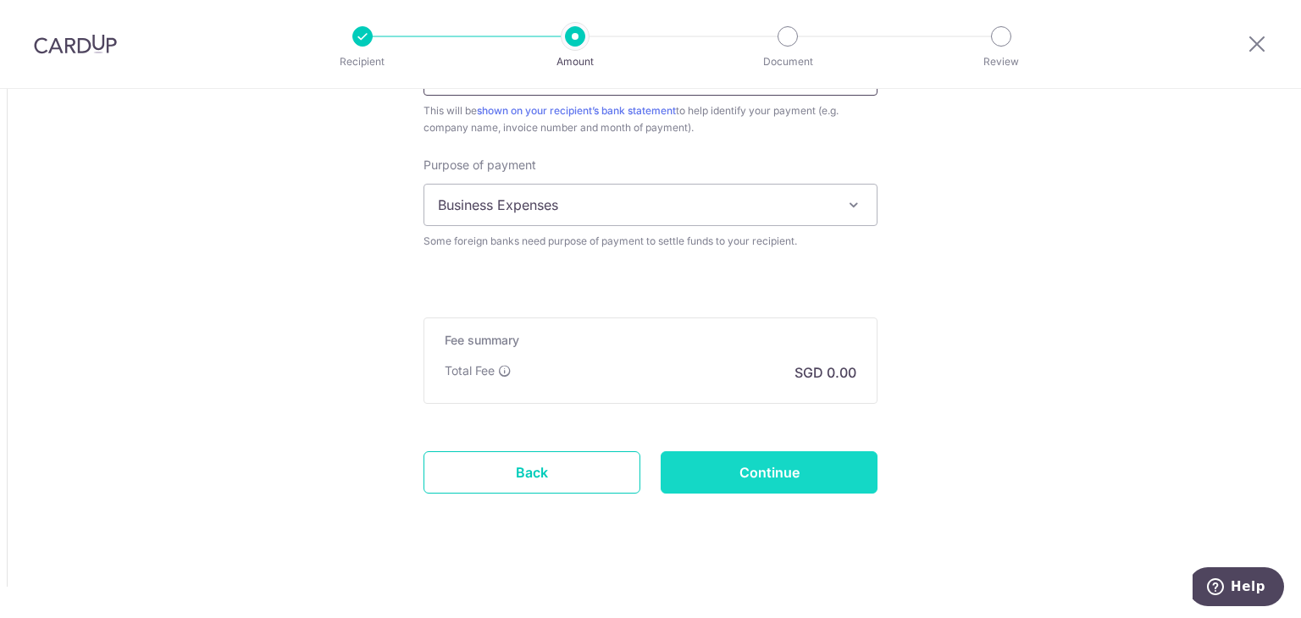
type input "Q0212508041 507161"
click at [791, 467] on input "Continue" at bounding box center [768, 472] width 217 height 42
type input "Create Schedule"
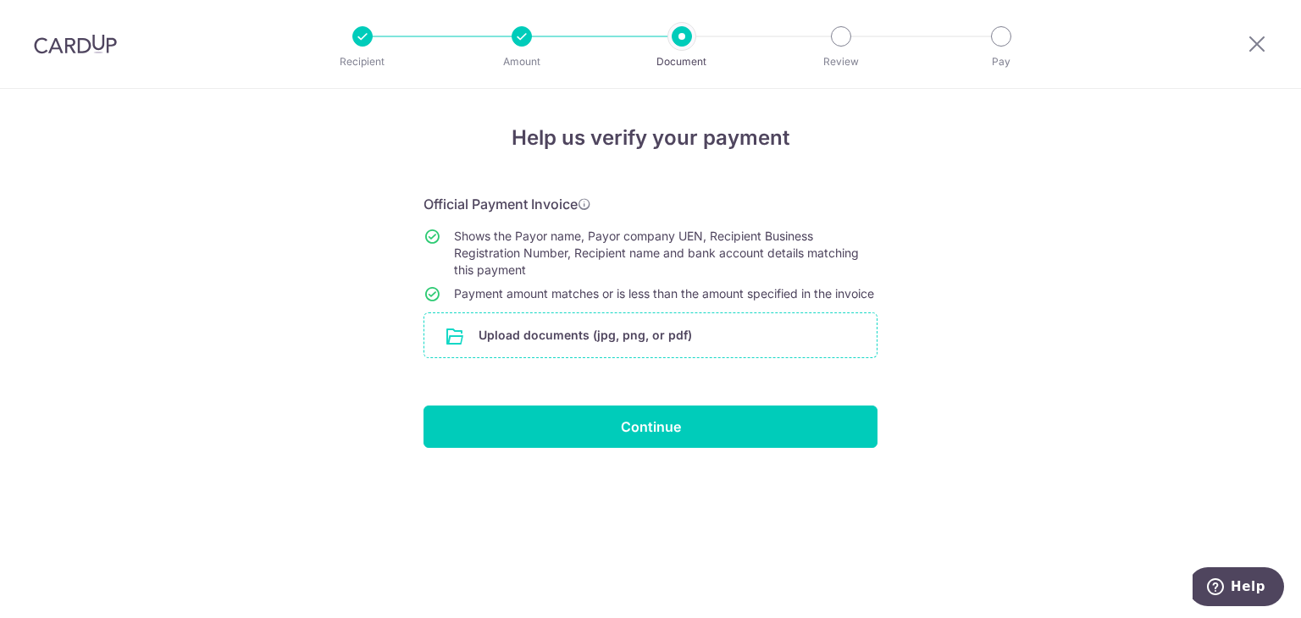
click at [718, 356] on input "file" at bounding box center [650, 335] width 452 height 44
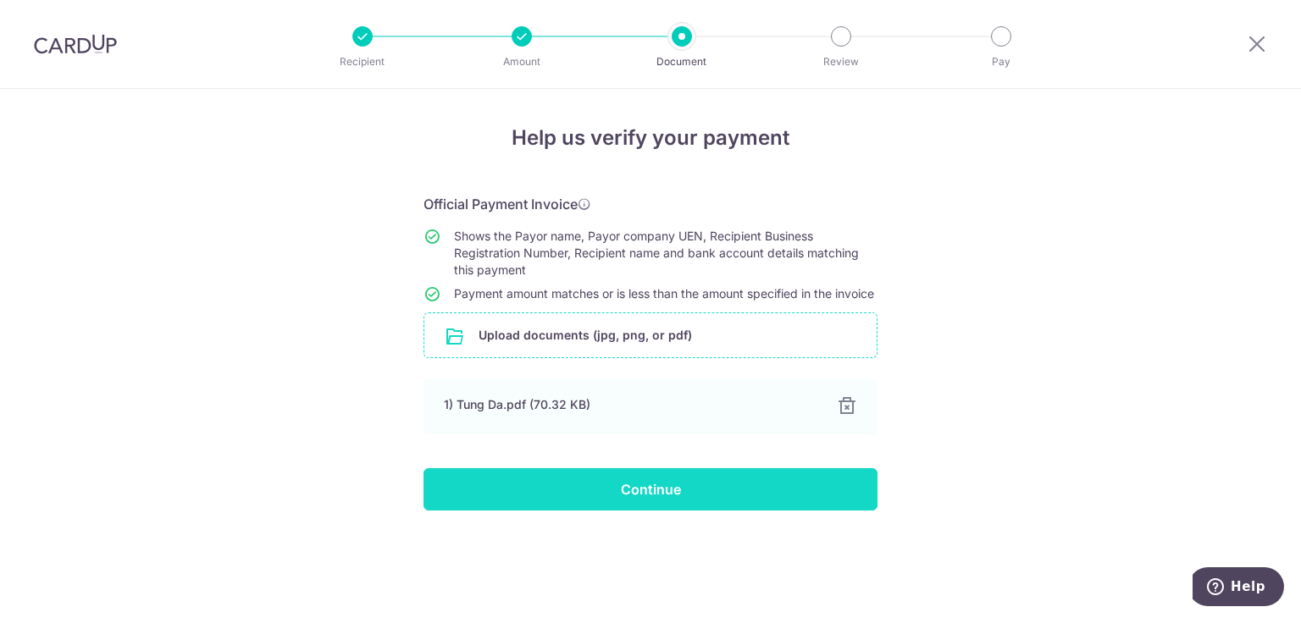
click at [816, 511] on input "Continue" at bounding box center [650, 489] width 454 height 42
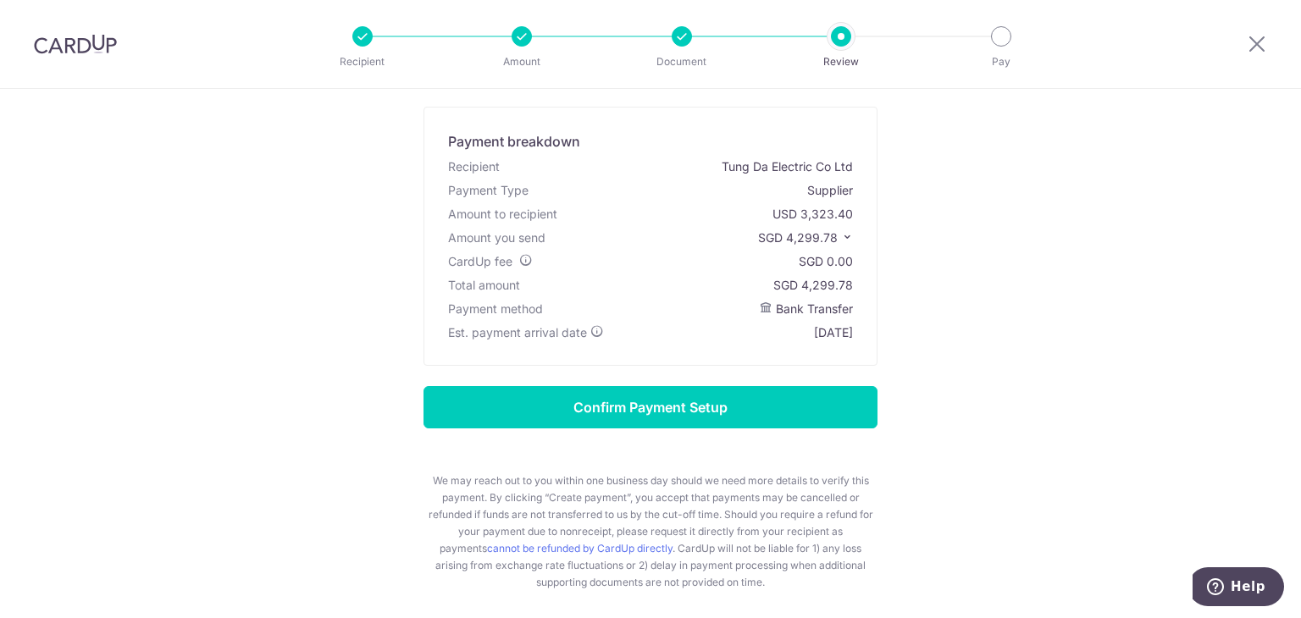
scroll to position [85, 0]
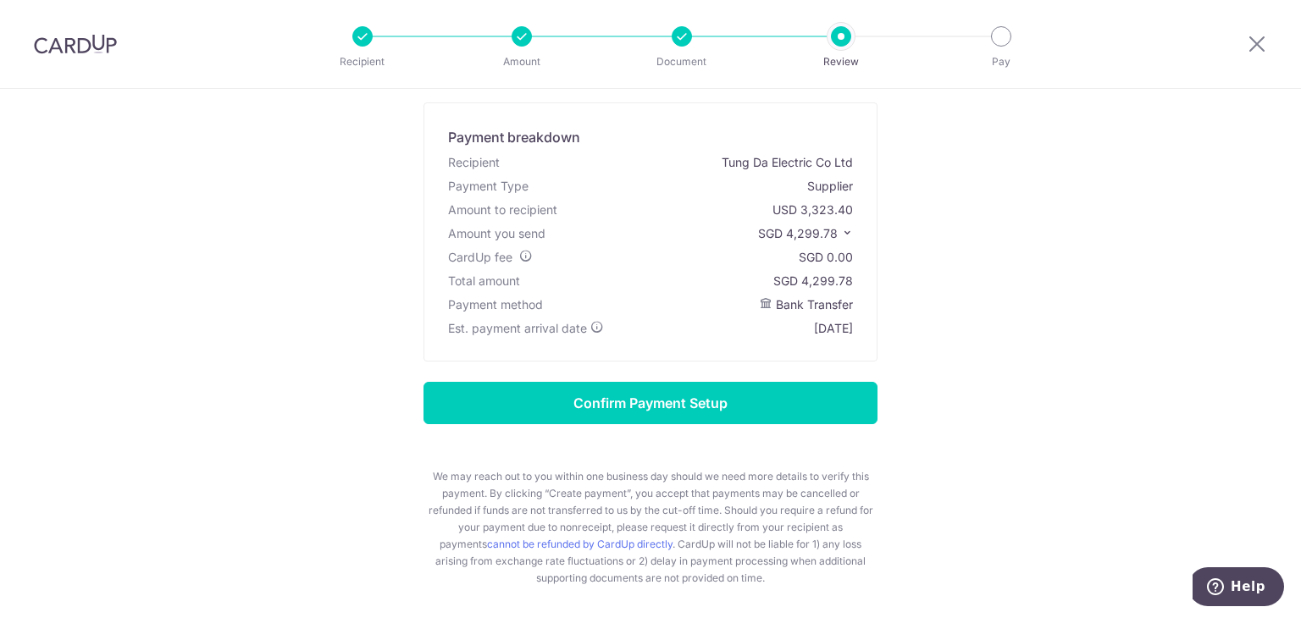
drag, startPoint x: 800, startPoint y: 275, endPoint x: 848, endPoint y: 281, distance: 47.8
click at [848, 281] on div "SGD 4,299.78" at bounding box center [813, 281] width 80 height 17
copy div "4,299.78"
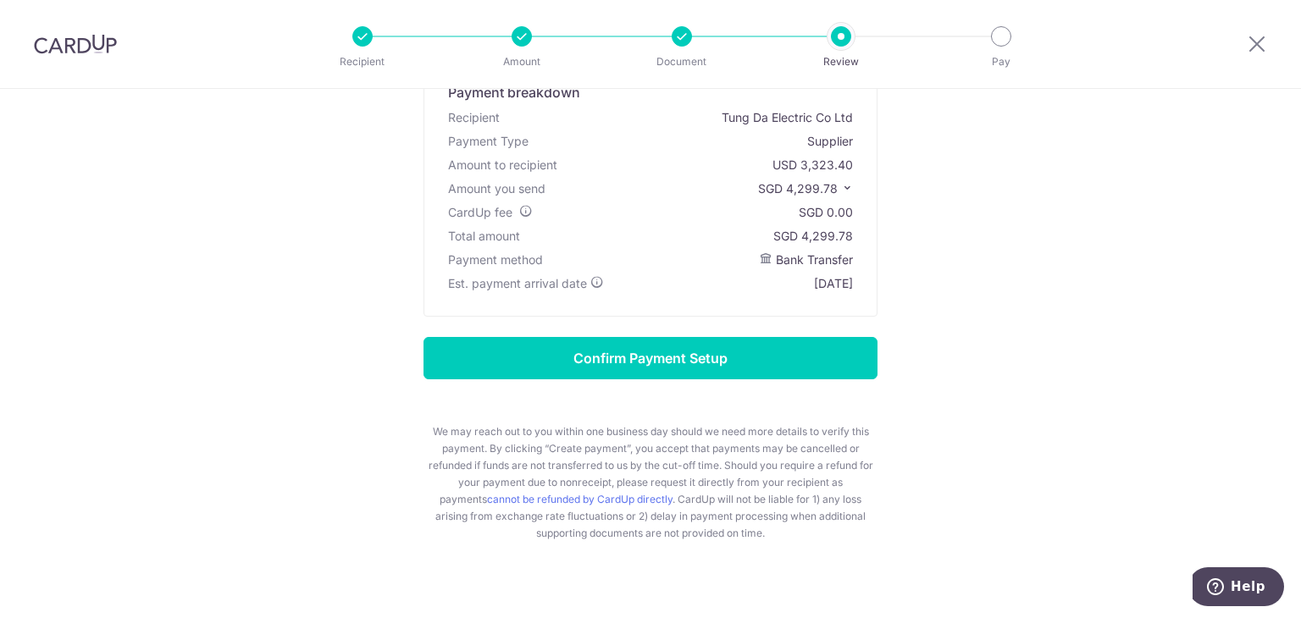
scroll to position [152, 0]
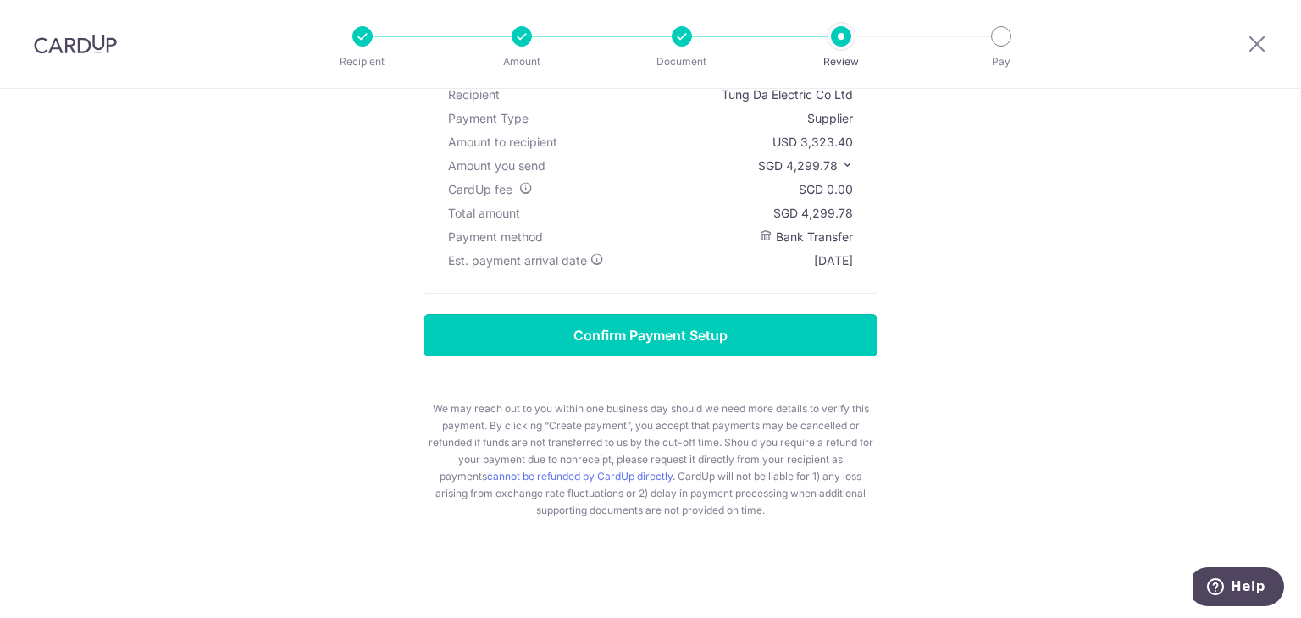
click at [742, 326] on input "Confirm Payment Setup" at bounding box center [650, 335] width 454 height 42
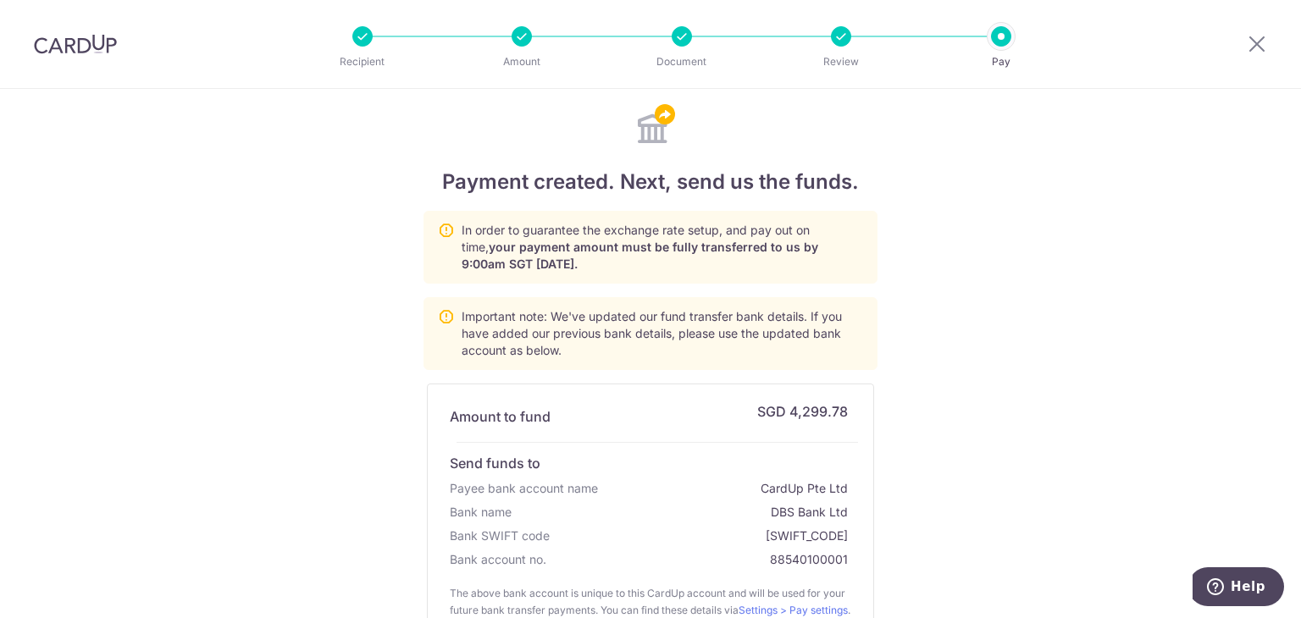
scroll to position [329, 0]
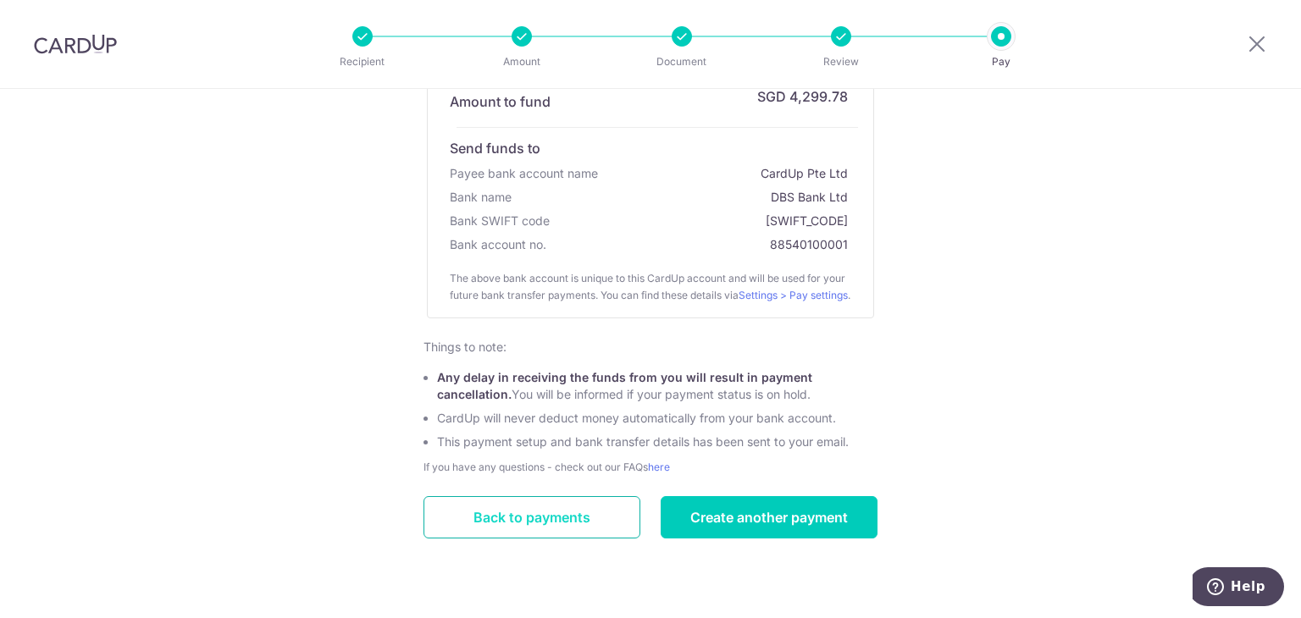
click at [583, 513] on link "Back to payments" at bounding box center [531, 517] width 217 height 42
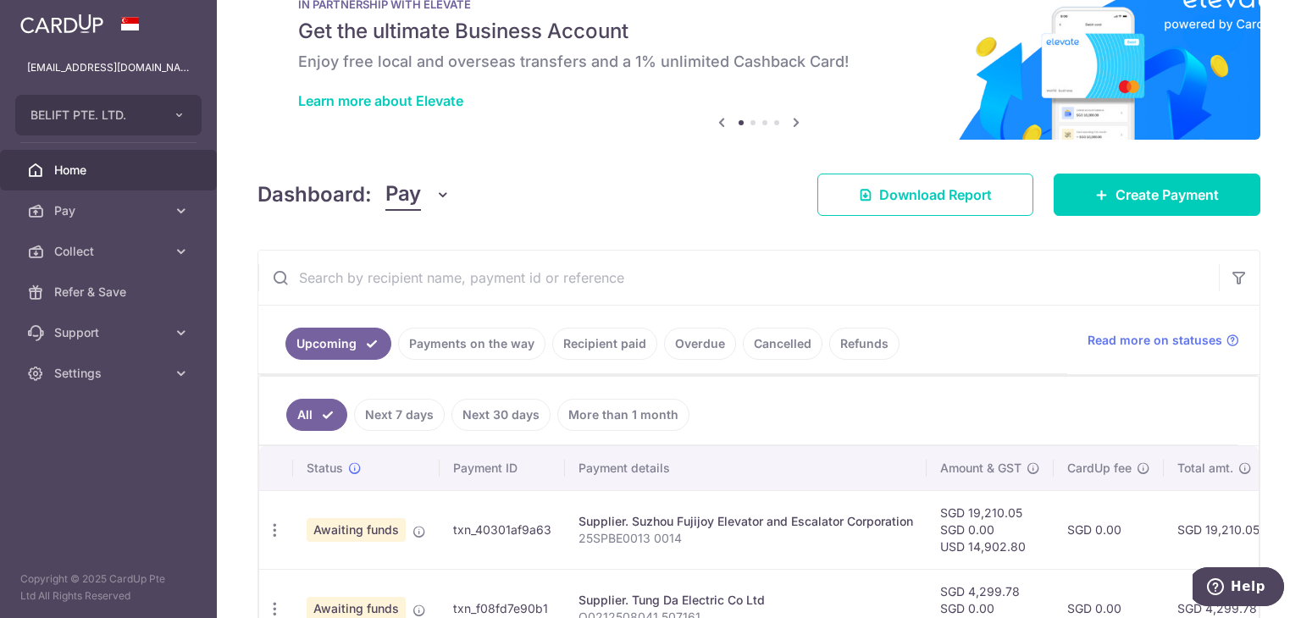
scroll to position [85, 0]
